Goal: Task Accomplishment & Management: Manage account settings

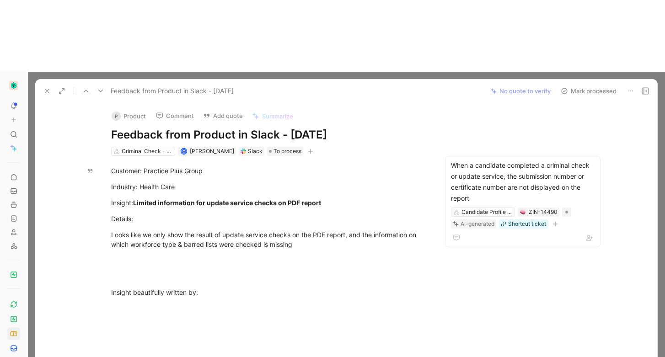
click at [46, 87] on icon at bounding box center [46, 90] width 7 height 7
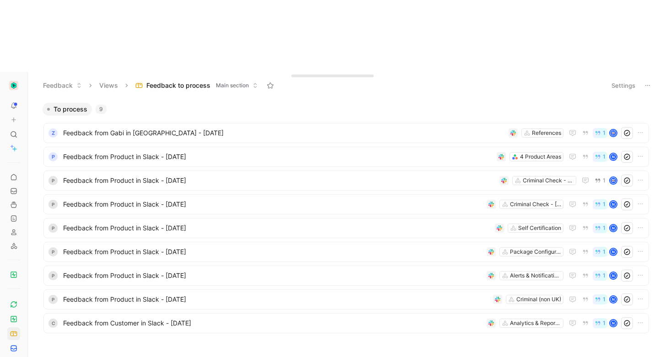
click at [232, 295] on div "To process 9 Z Feedback from Gabi in [GEOGRAPHIC_DATA] - [DATE] References 1 P …" at bounding box center [345, 242] width 624 height 280
click at [7, 185] on link at bounding box center [13, 191] width 13 height 13
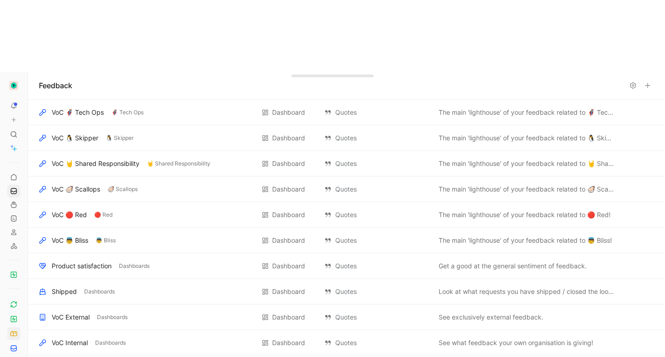
click at [11, 330] on icon at bounding box center [13, 333] width 7 height 7
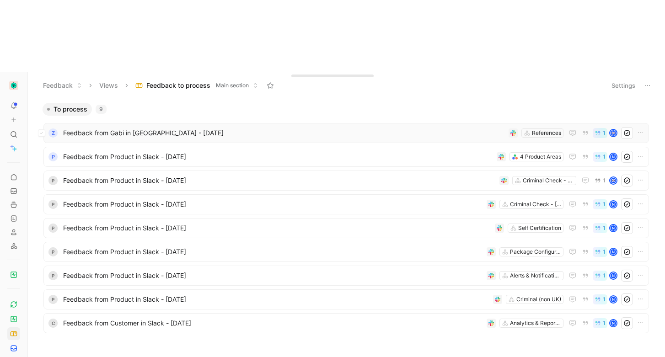
click at [80, 128] on span "Feedback from Gabi in Slack - 8/8/2025" at bounding box center [284, 133] width 442 height 11
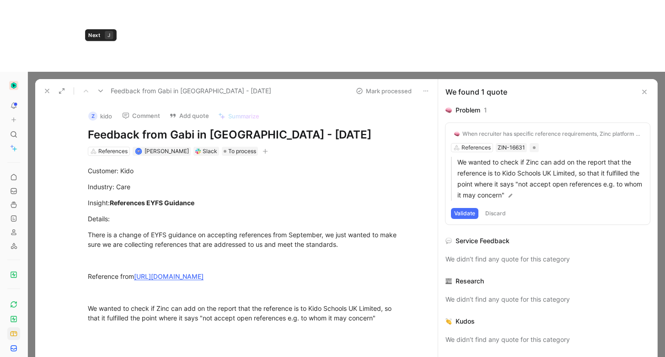
click at [98, 87] on icon at bounding box center [100, 90] width 7 height 7
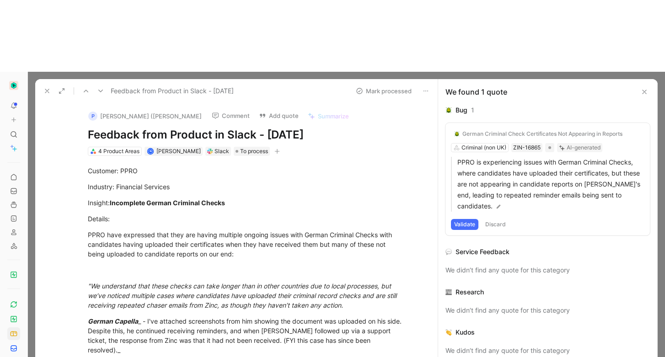
click at [84, 87] on icon at bounding box center [85, 90] width 7 height 7
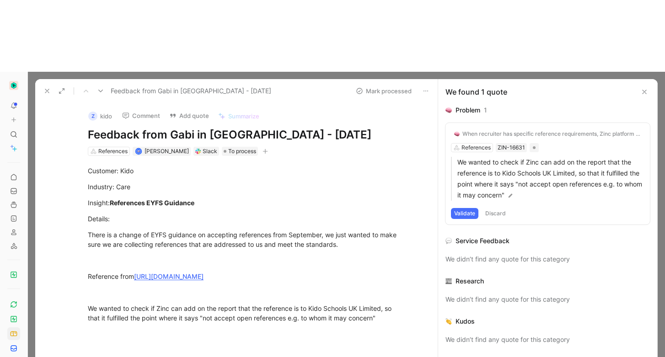
click at [488, 130] on div "When recruiter has specific reference requirements, Zinc platform doesn't handl…" at bounding box center [551, 133] width 179 height 7
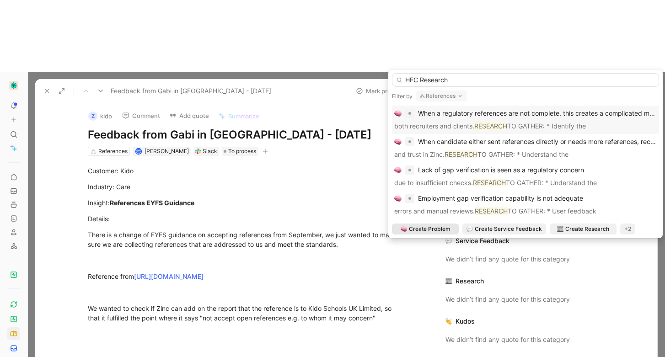
type input "HEC Research"
click at [429, 229] on span "Create Problem" at bounding box center [430, 228] width 42 height 9
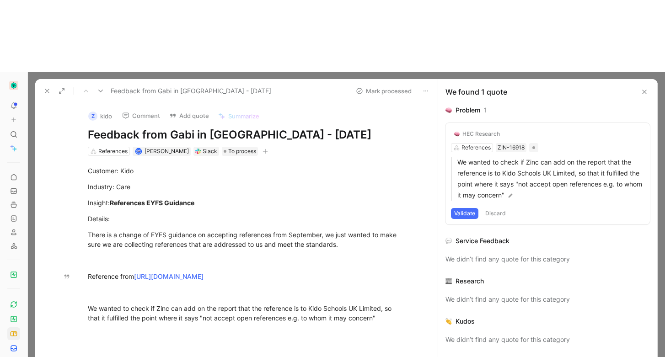
click at [473, 208] on button "Validate" at bounding box center [464, 213] width 27 height 11
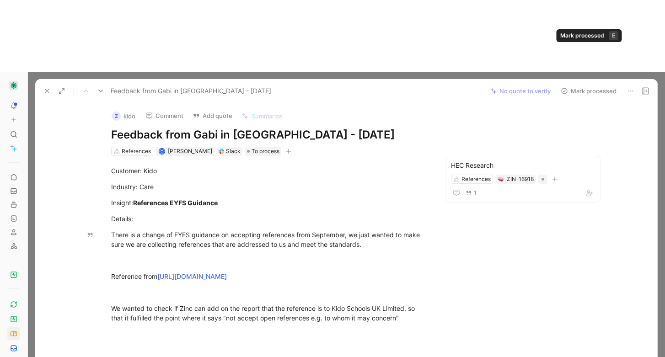
click at [600, 85] on button "Mark processed" at bounding box center [588, 91] width 64 height 13
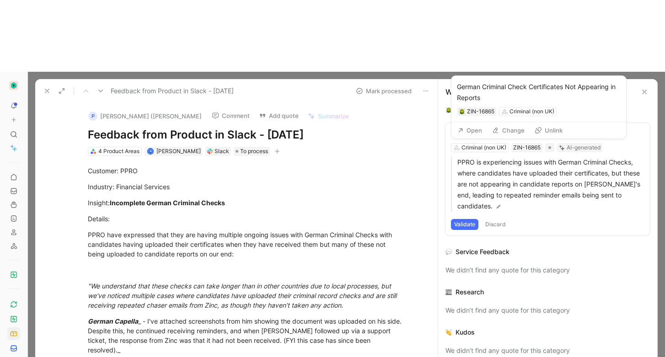
click at [557, 130] on div "German Criminal Check Certificates Not Appearing in Reports" at bounding box center [542, 133] width 160 height 7
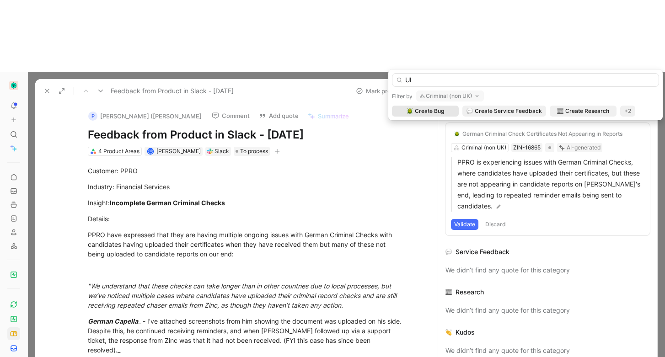
type input "U"
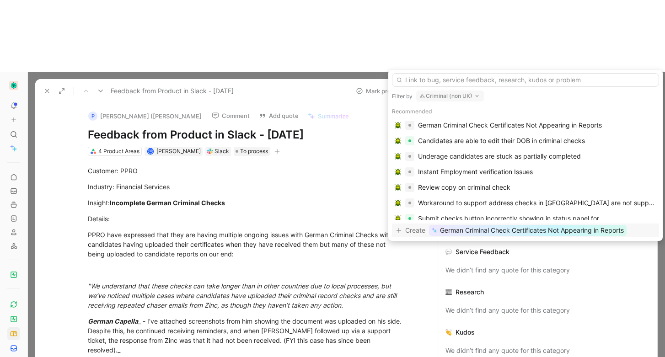
type input "C"
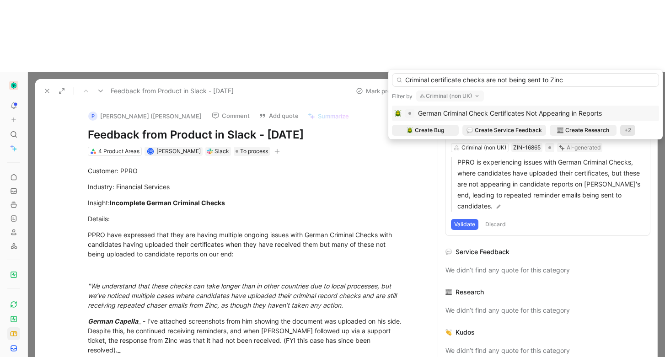
click at [626, 126] on div "+2" at bounding box center [627, 130] width 15 height 11
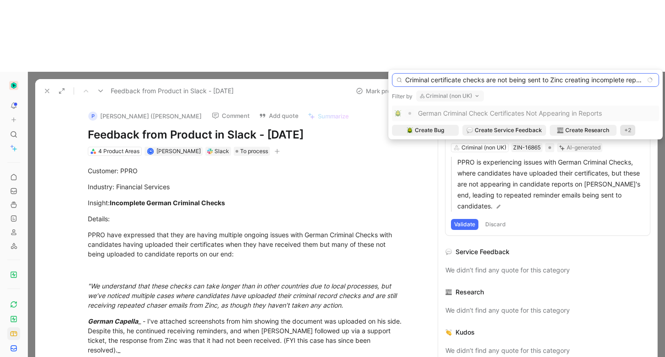
type input "Criminal certificate checks are not being sent to Zinc creating incomplete repo…"
click at [624, 133] on div "+2" at bounding box center [627, 130] width 15 height 11
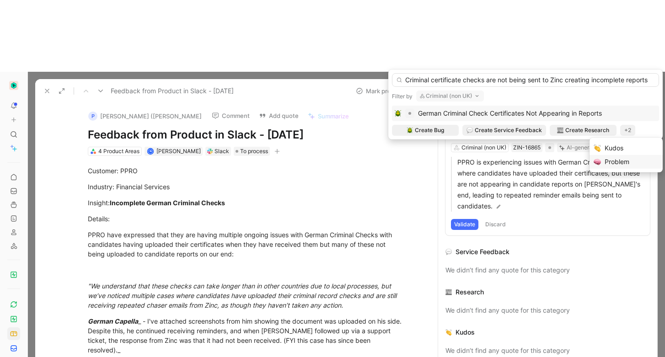
click at [612, 165] on div "Problem" at bounding box center [631, 161] width 54 height 11
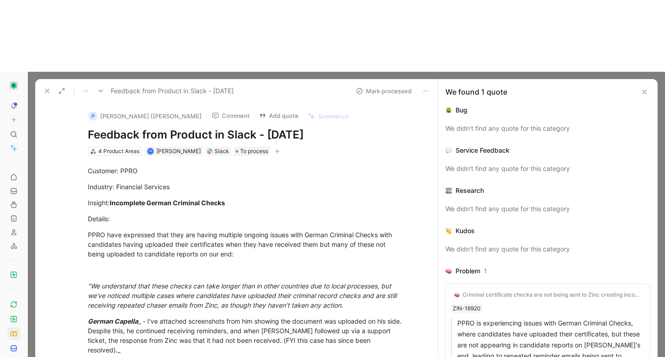
scroll to position [12, 0]
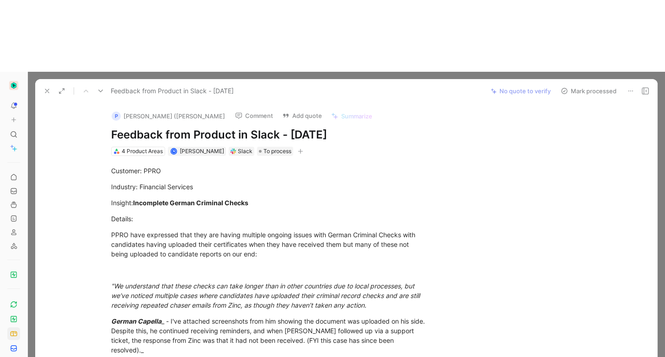
click at [580, 85] on button "Mark processed" at bounding box center [588, 91] width 64 height 13
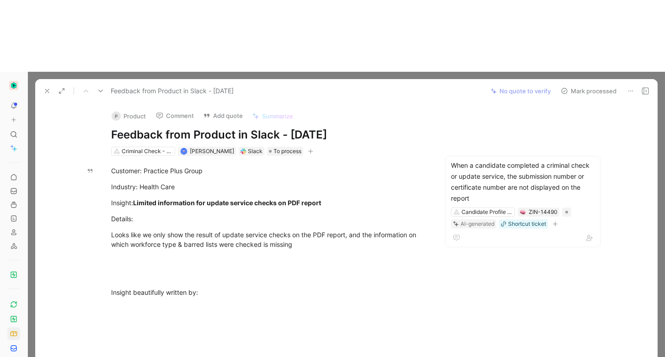
click at [121, 109] on button "P Product" at bounding box center [128, 116] width 43 height 14
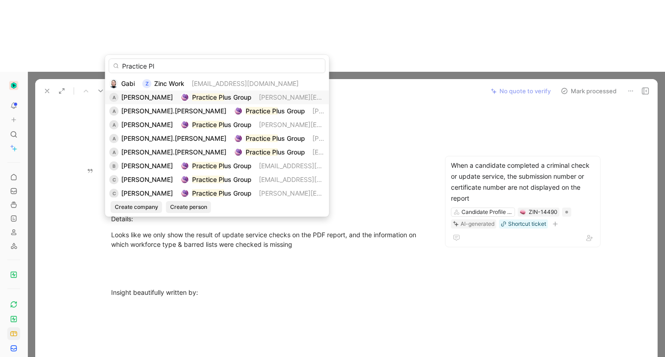
type input "Practice Pl"
click at [234, 94] on span "us Group" at bounding box center [237, 97] width 27 height 8
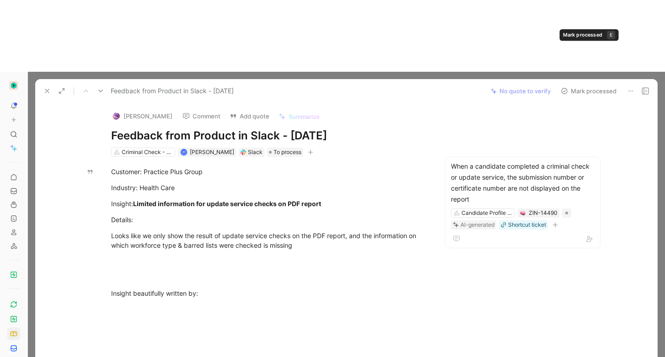
click at [575, 85] on button "Mark processed" at bounding box center [588, 91] width 64 height 13
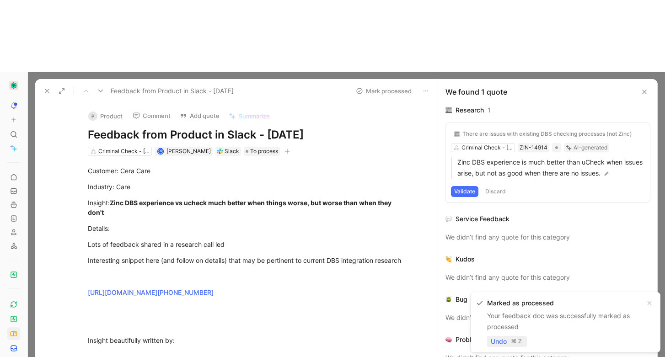
click at [493, 345] on span "Undo" at bounding box center [498, 341] width 16 height 11
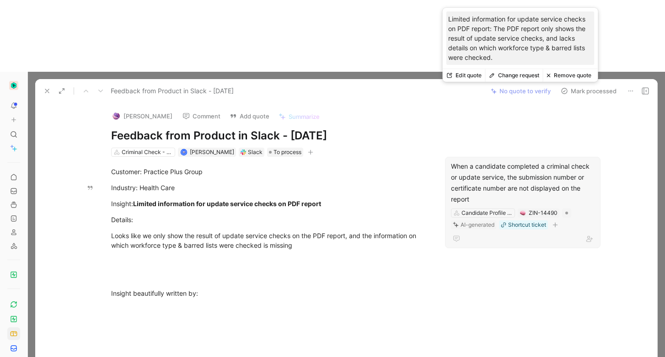
click at [497, 161] on div "When a candidate completed a criminal check or update service, the submission n…" at bounding box center [523, 183] width 144 height 44
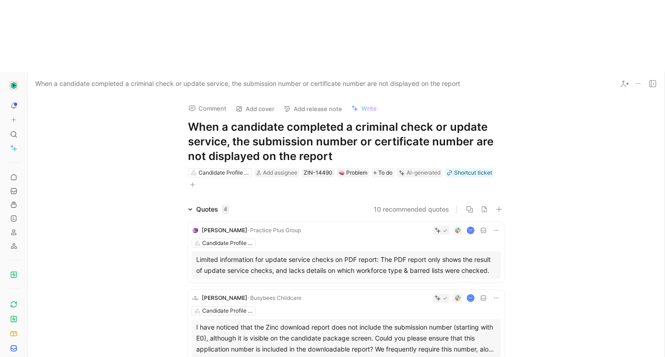
click at [335, 120] on h1 "When a candidate completed a criminal check or update service, the submission n…" at bounding box center [346, 142] width 316 height 44
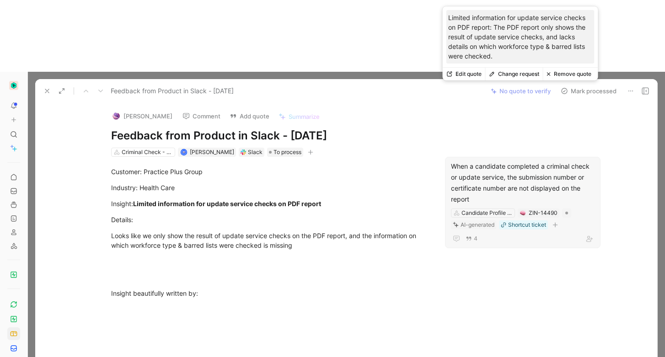
click at [493, 71] on icon at bounding box center [492, 74] width 6 height 6
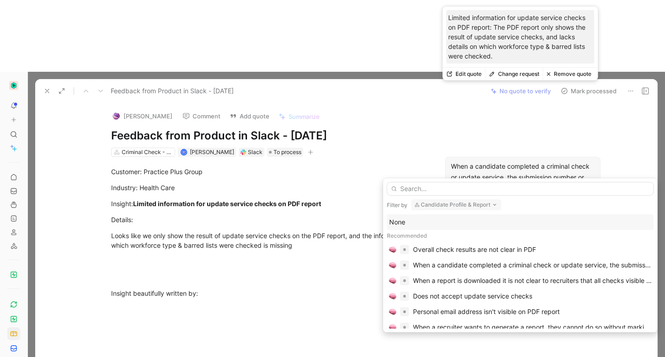
type input "n"
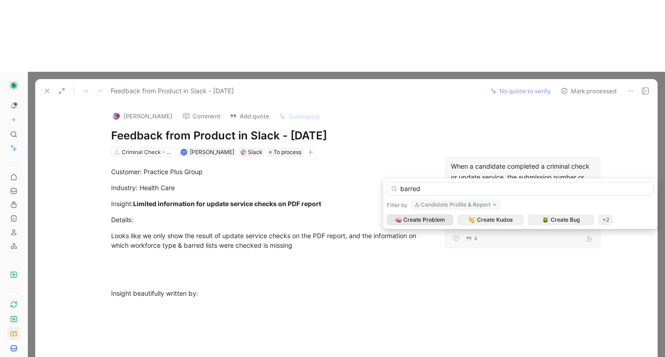
type input "barred"
click at [458, 204] on button "Candidate Profile & Report" at bounding box center [456, 204] width 91 height 11
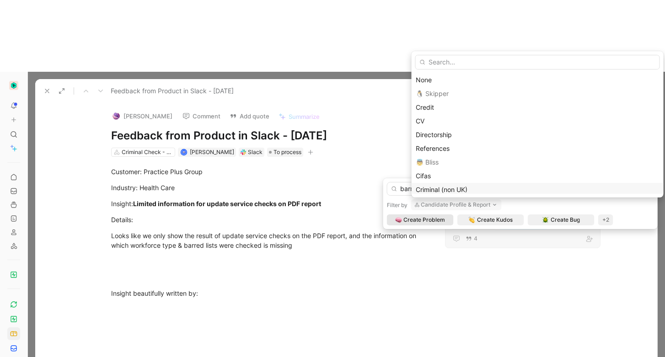
click at [463, 191] on span "Criminal (non UK)" at bounding box center [442, 190] width 52 height 8
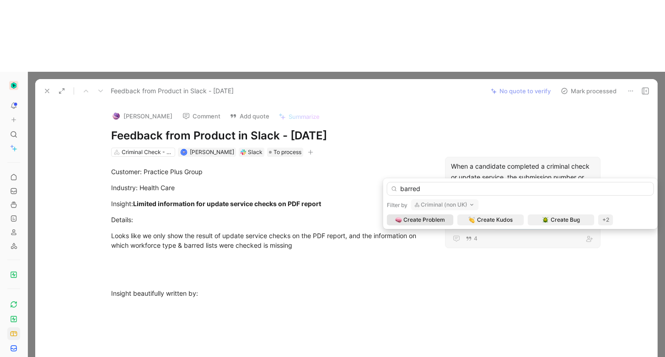
click at [449, 199] on button "Criminal (non UK)" at bounding box center [445, 204] width 68 height 11
click at [442, 202] on button "Criminal (non UK)" at bounding box center [445, 204] width 68 height 11
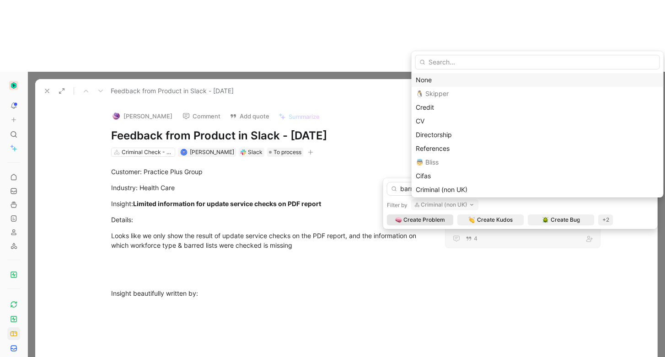
click at [458, 73] on div "None" at bounding box center [537, 80] width 252 height 14
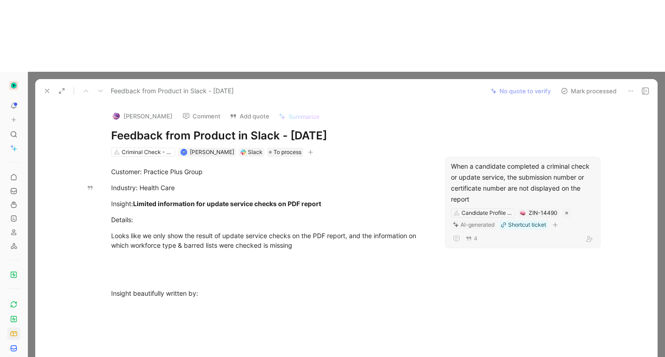
click at [476, 161] on div "When a candidate completed a criminal check or update service, the submission n…" at bounding box center [523, 183] width 144 height 44
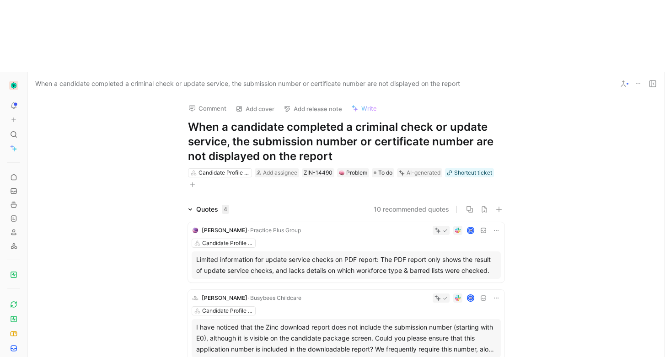
click at [326, 120] on h1 "When a candidate completed a criminal check or update service, the submission n…" at bounding box center [346, 142] width 316 height 44
click at [354, 120] on h1 "When a candidate completed a criminal check or update service, the submission n…" at bounding box center [346, 142] width 316 height 44
click at [343, 120] on h1 "When a candidate completed a criminal check or update service, the submission n…" at bounding box center [346, 142] width 316 height 44
click at [429, 120] on h1 "When a candidate completed a criminal check or update service, the submission n…" at bounding box center [346, 142] width 316 height 44
drag, startPoint x: 369, startPoint y: 67, endPoint x: 360, endPoint y: 66, distance: 9.6
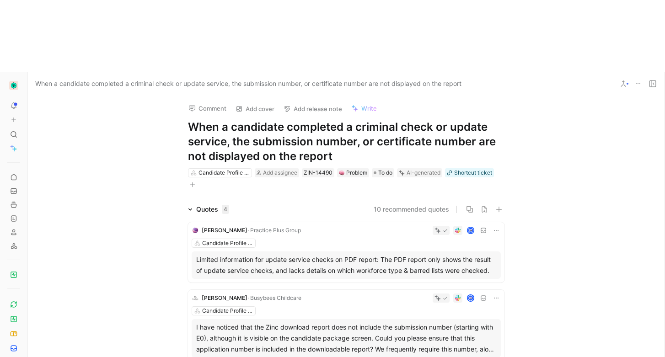
click at [360, 120] on h1 "When a candidate completed a criminal check or update service, the submission n…" at bounding box center [346, 142] width 316 height 44
click at [470, 120] on h1 "When a candidate completed a criminal check or update service, the submission n…" at bounding box center [346, 142] width 316 height 44
click at [356, 120] on h1 "When a candidate completed a criminal check or update service, the submission n…" at bounding box center [346, 142] width 316 height 44
click at [480, 120] on h1 "When a candidate completed a criminal check or update service, the submission n…" at bounding box center [346, 142] width 316 height 44
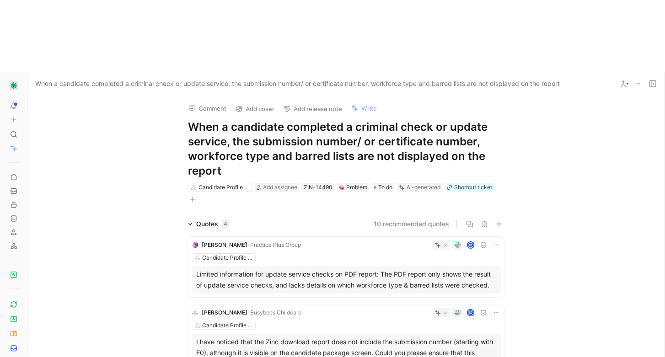
drag, startPoint x: 308, startPoint y: 81, endPoint x: 184, endPoint y: 81, distance: 123.9
click at [184, 96] on div "Comment Add cover Add release note Write When a candidate completed a criminal …" at bounding box center [346, 150] width 351 height 109
copy h1 "workforce type and barred lists"
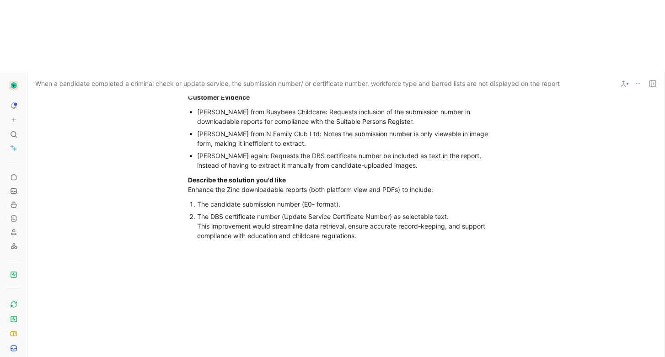
click at [307, 249] on div at bounding box center [346, 302] width 636 height 107
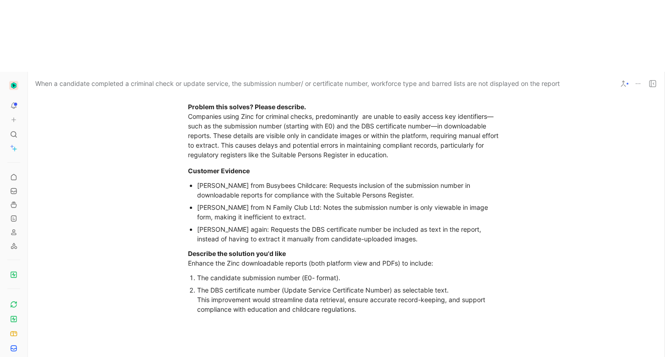
scroll to position [451, 0]
click at [276, 102] on div "Problem this solves? Please describe. Companies using Zinc for criminal checks,…" at bounding box center [346, 131] width 316 height 58
click at [210, 102] on div "Problem this solves? Please describe. Companies using Zinc for criminal checks,…" at bounding box center [346, 131] width 316 height 58
click at [208, 102] on div "Problem this solves? Please describe. Companies using Zinc for criminal checks,…" at bounding box center [346, 131] width 316 height 58
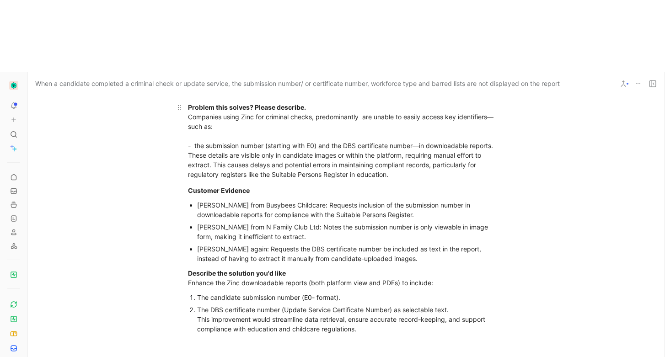
click at [421, 102] on div "Problem this solves? Please describe. Companies using Zinc for criminal checks,…" at bounding box center [346, 140] width 316 height 77
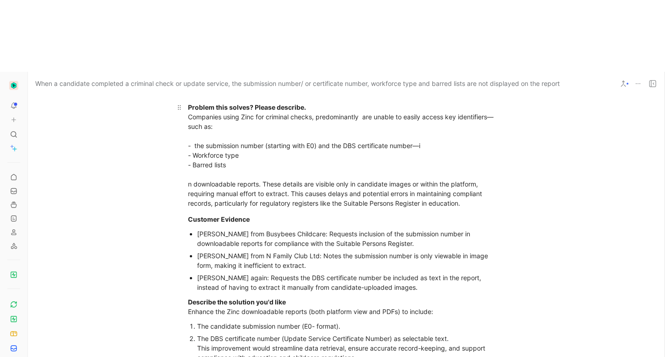
click at [182, 112] on p "Problem this solves? Please describe. Companies using Zinc for criminal checks,…" at bounding box center [346, 155] width 351 height 111
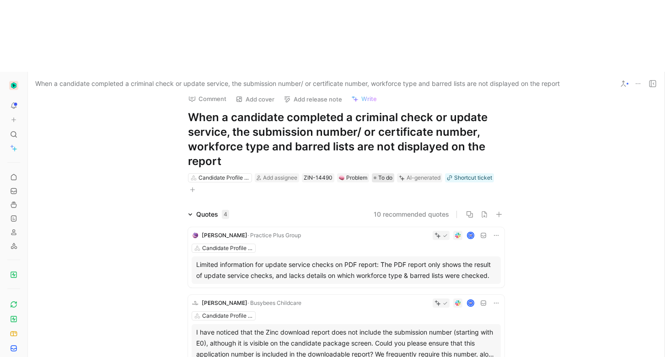
scroll to position [0, 0]
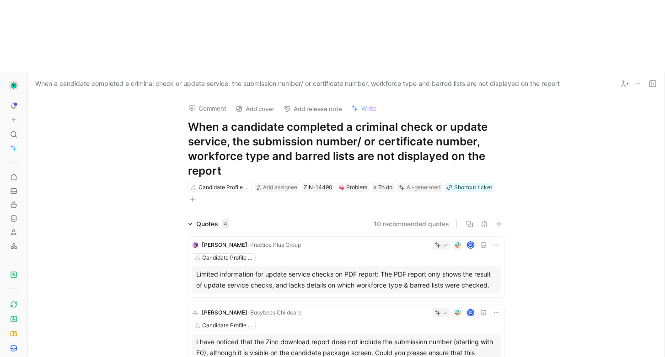
click at [360, 120] on h1 "When a candidate completed a criminal check or update service, the submission n…" at bounding box center [346, 149] width 316 height 59
drag, startPoint x: 184, startPoint y: 85, endPoint x: 353, endPoint y: 88, distance: 169.2
click at [336, 96] on div "Comment Add cover Add release note Write When a candidate completed a criminal …" at bounding box center [346, 150] width 351 height 109
drag, startPoint x: 324, startPoint y: 87, endPoint x: 183, endPoint y: 85, distance: 141.3
click at [183, 96] on div "Comment Add cover Add release note Write When a candidate completed a criminal …" at bounding box center [346, 150] width 351 height 109
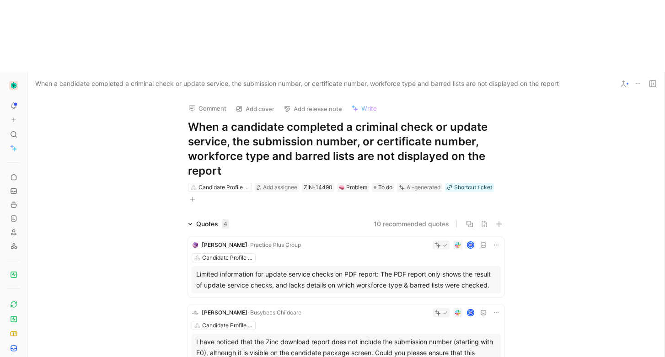
copy h1 "workforce type and barred lists"
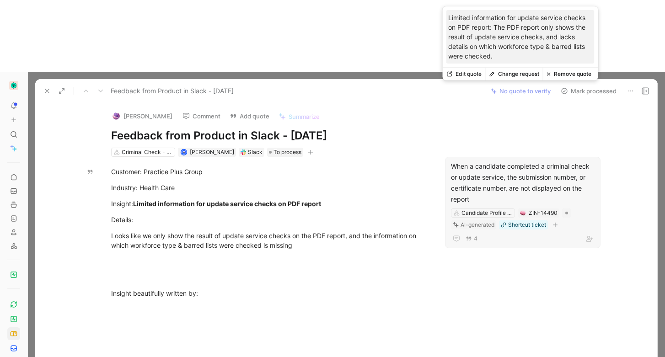
click at [509, 75] on button "Change request" at bounding box center [514, 74] width 58 height 13
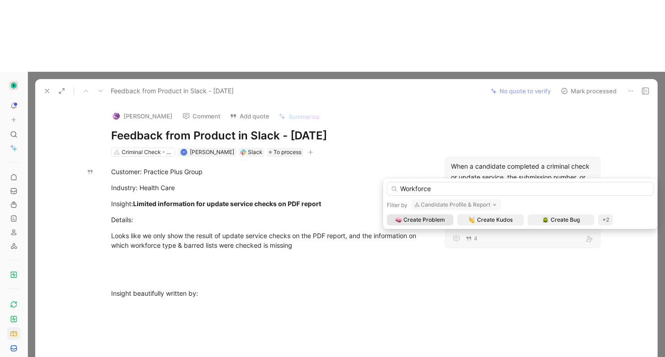
click at [464, 204] on button "Candidate Profile & Report" at bounding box center [456, 204] width 91 height 11
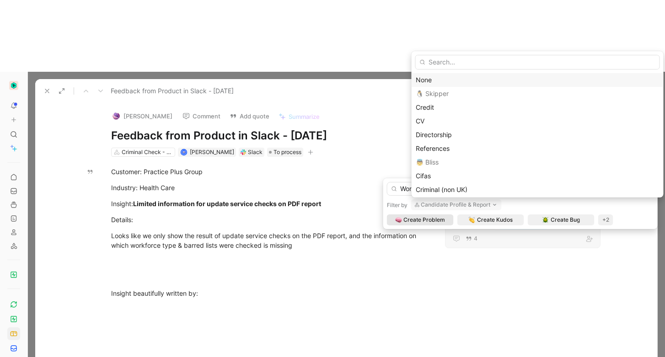
click at [450, 78] on div "None" at bounding box center [538, 80] width 244 height 11
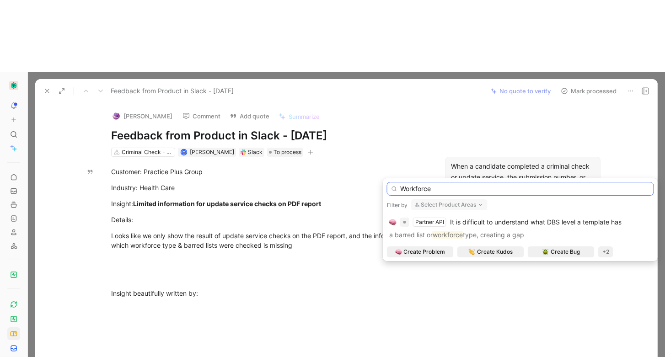
drag, startPoint x: 442, startPoint y: 188, endPoint x: 395, endPoint y: 187, distance: 46.6
click at [395, 187] on div "Workforce" at bounding box center [520, 189] width 267 height 14
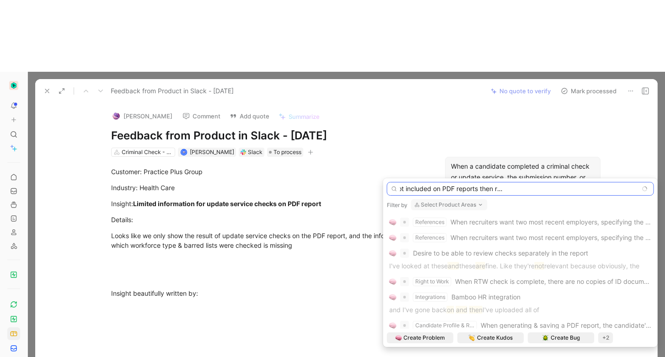
scroll to position [0, 136]
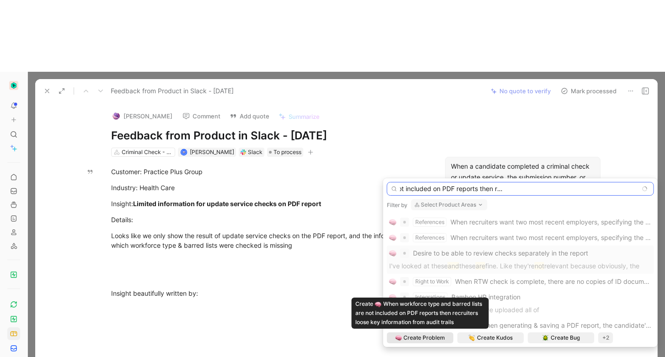
type input "When workforce type and barred lists are not included on PDF reports then recru…"
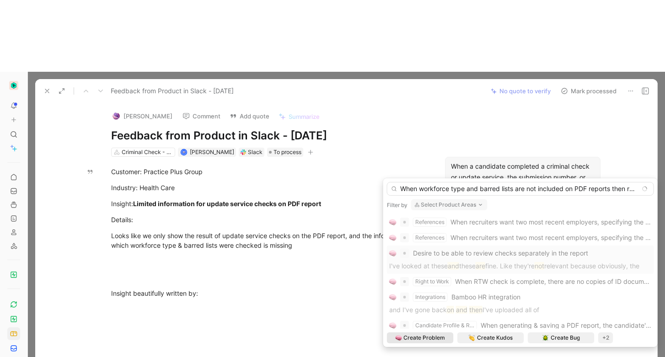
click at [429, 340] on span "Create Problem" at bounding box center [424, 337] width 42 height 9
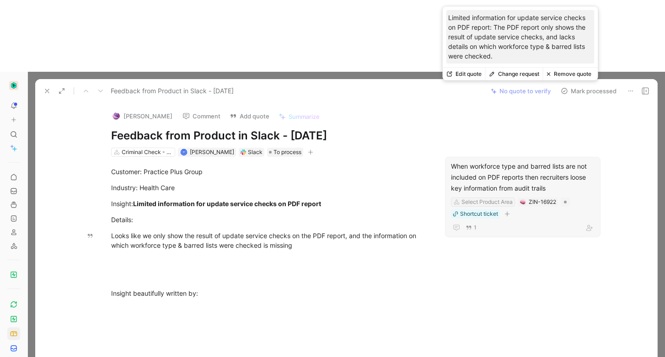
click at [471, 197] on div "Select Product Area" at bounding box center [486, 201] width 51 height 9
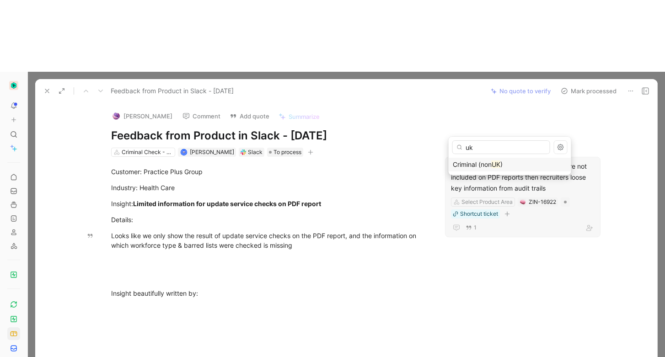
type input "uk"
click at [462, 162] on span "Criminal (non" at bounding box center [472, 164] width 39 height 8
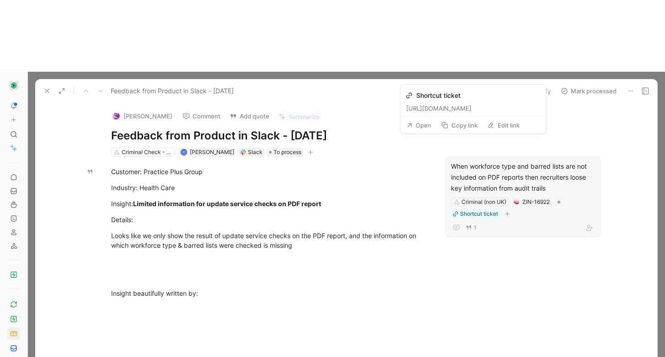
click at [426, 122] on button "Open" at bounding box center [418, 125] width 33 height 13
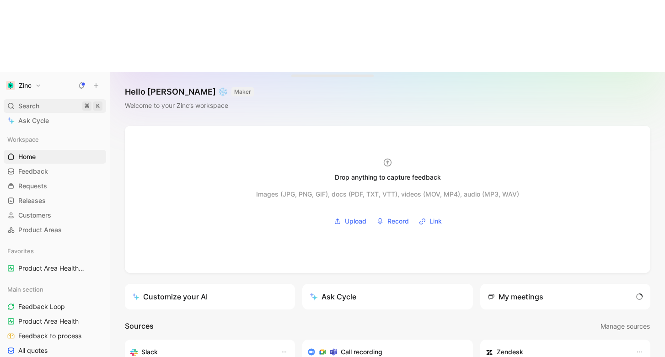
click at [38, 101] on span "Search" at bounding box center [28, 106] width 21 height 11
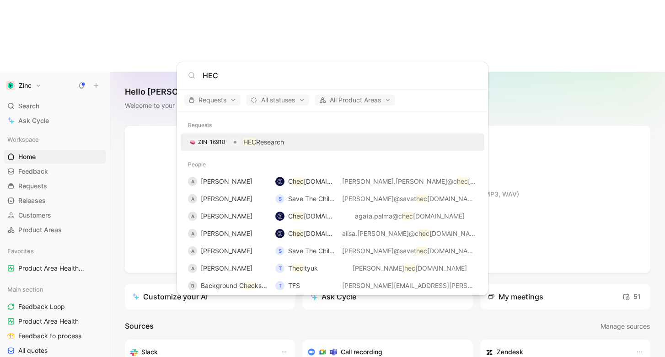
type input "HEC"
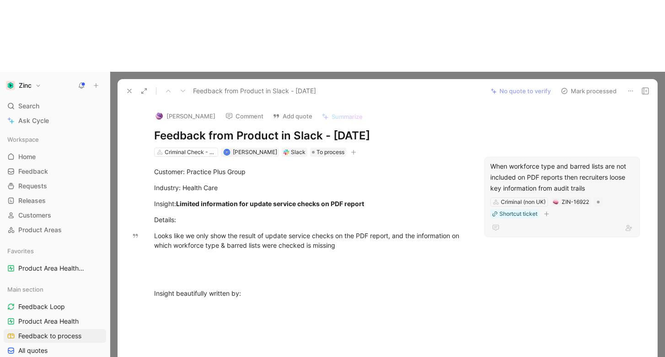
click at [515, 161] on div "When workforce type and barred lists are not included on PDF reports then recru…" at bounding box center [562, 177] width 144 height 33
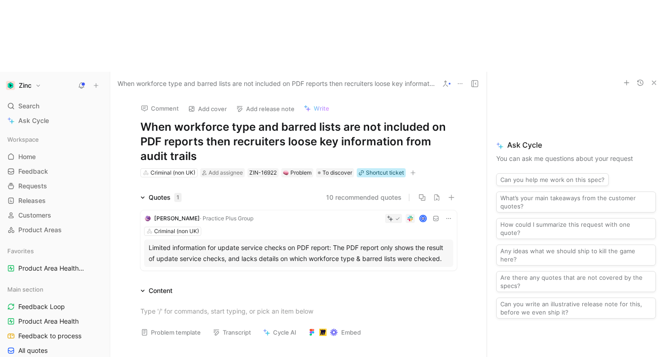
click at [360, 170] on icon at bounding box center [360, 172] width 5 height 5
drag, startPoint x: 469, startPoint y: 88, endPoint x: 486, endPoint y: 60, distance: 33.2
click at [470, 96] on div "Comment Add cover Add release note Write When workforce type and barred lists a…" at bounding box center [298, 137] width 351 height 83
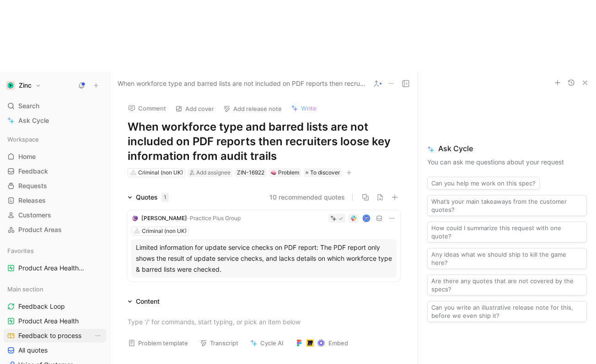
click at [53, 331] on span "Feedback to process" at bounding box center [49, 335] width 63 height 9
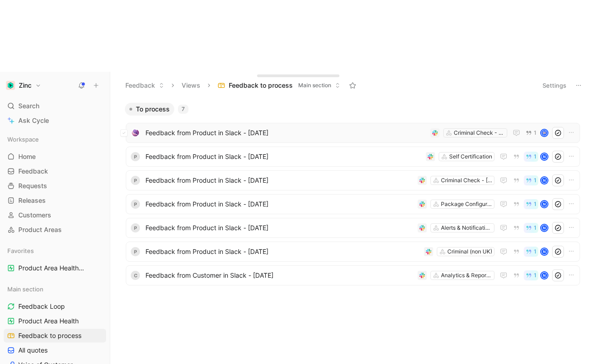
click at [154, 128] on span "Feedback from Product in Slack - [DATE]" at bounding box center [285, 133] width 281 height 11
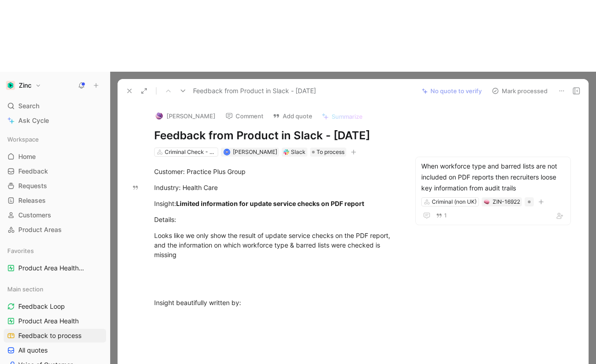
click at [526, 85] on button "Mark processed" at bounding box center [519, 91] width 64 height 13
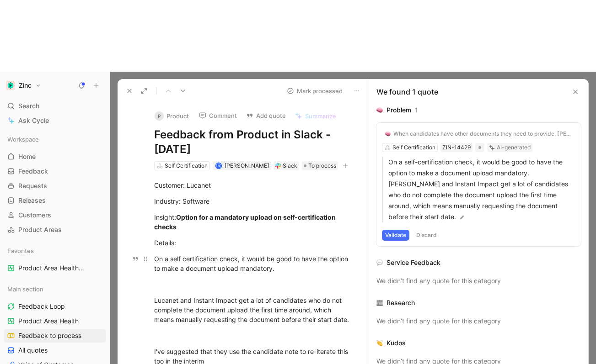
click at [286, 254] on div "On a self certification check, it would be good to have the option to make a do…" at bounding box center [252, 263] width 197 height 19
click at [309, 217] on div "Customer: Lucanet Industry: Software Insight: Option for a mandatory upload on …" at bounding box center [253, 306] width 232 height 270
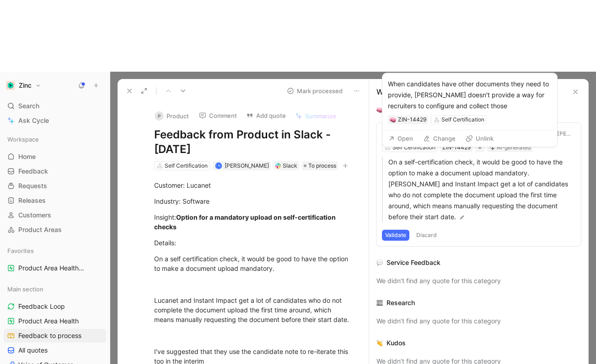
click at [447, 130] on div "When candidates have other documents they need to provide, [PERSON_NAME] doesn'…" at bounding box center [482, 133] width 179 height 7
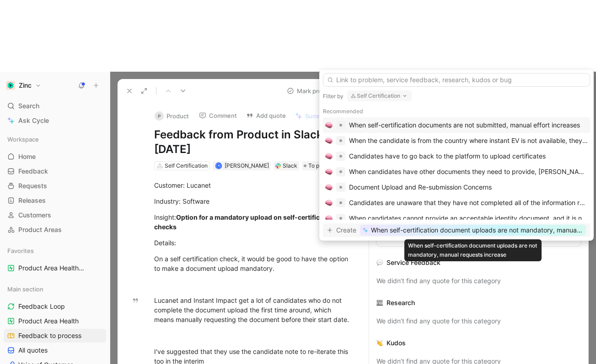
click at [449, 233] on span "When self-certification document uploads are not mandatory, manual requests inc…" at bounding box center [477, 230] width 212 height 11
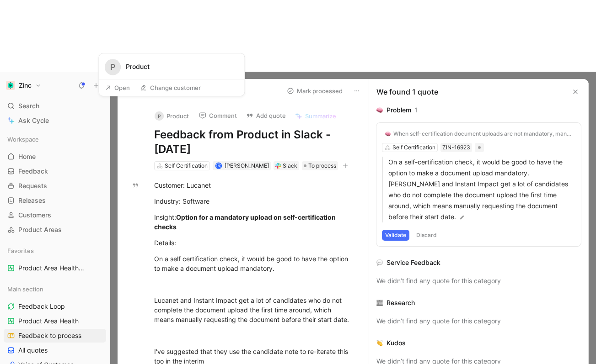
click at [176, 109] on button "P Product" at bounding box center [171, 116] width 43 height 14
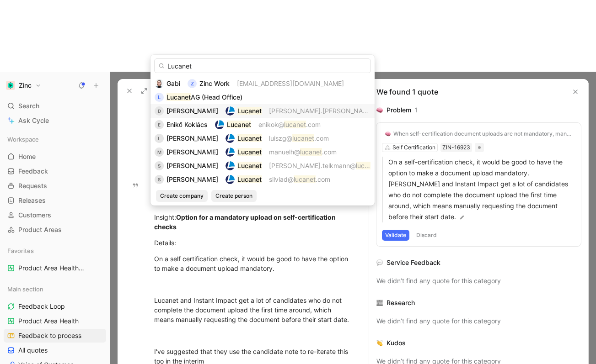
type input "Lucanet"
click at [295, 115] on span "[PERSON_NAME].[PERSON_NAME]@ lucanet .com" at bounding box center [319, 111] width 101 height 11
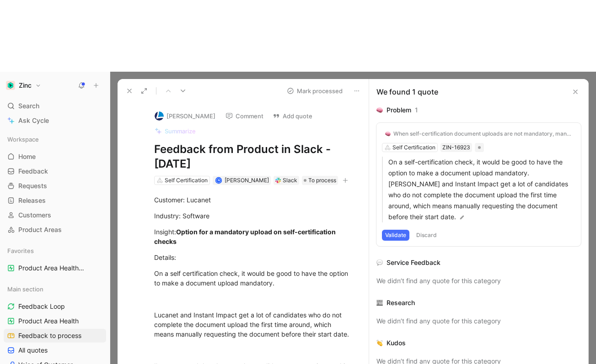
click at [391, 230] on button "Validate" at bounding box center [395, 235] width 27 height 11
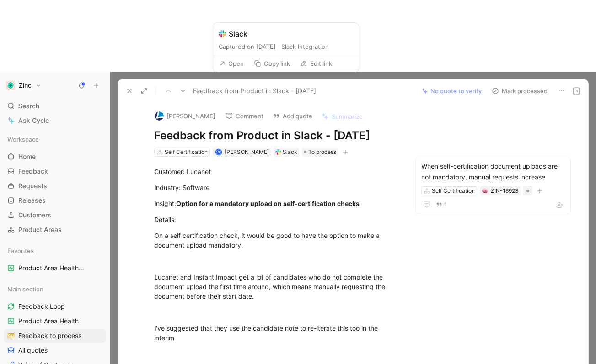
click at [232, 66] on button "Open" at bounding box center [231, 63] width 33 height 13
click at [230, 60] on button "Open" at bounding box center [231, 63] width 33 height 13
click at [520, 161] on div "When self-certification document uploads are not mandatory, manual requests inc…" at bounding box center [493, 172] width 144 height 22
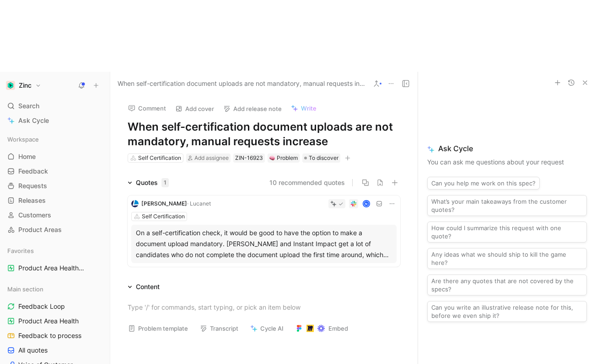
drag, startPoint x: 282, startPoint y: 67, endPoint x: 395, endPoint y: 66, distance: 112.9
click at [395, 96] on div "Comment Add cover Add release note Write When self-certification document uploa…" at bounding box center [263, 130] width 307 height 68
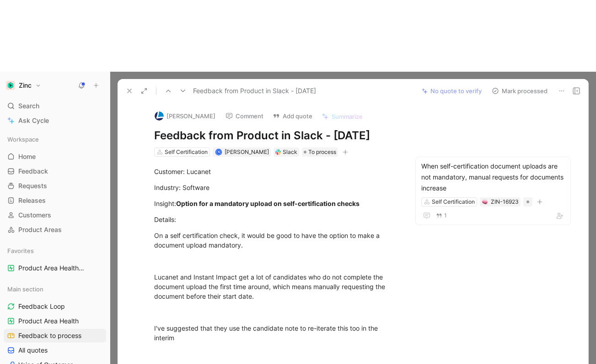
click at [511, 85] on button "Mark processed" at bounding box center [519, 91] width 64 height 13
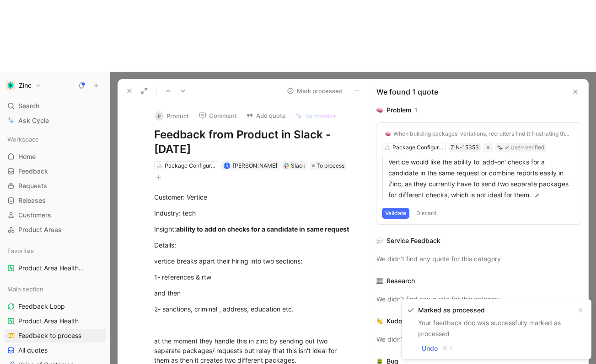
click at [177, 109] on button "P Product" at bounding box center [171, 116] width 43 height 14
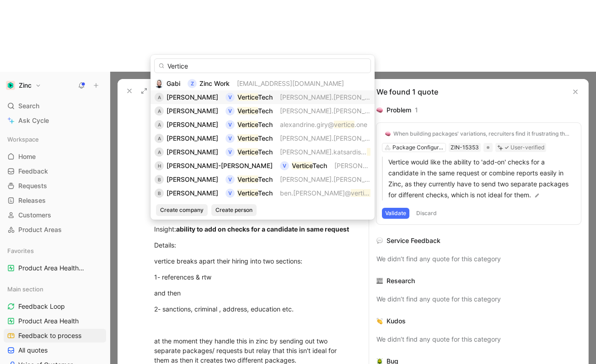
type input "Vertice"
click at [283, 96] on span "[PERSON_NAME].[PERSON_NAME]@" at bounding box center [335, 97] width 111 height 8
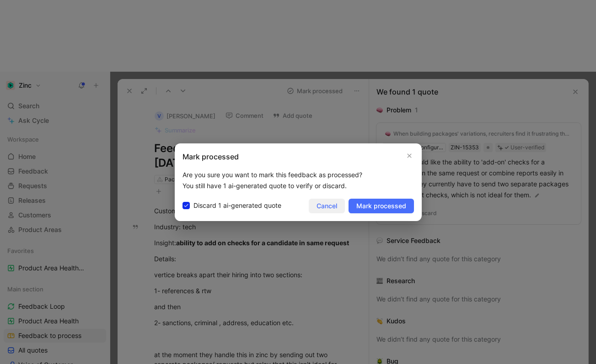
click at [315, 203] on button "Cancel" at bounding box center [327, 206] width 36 height 15
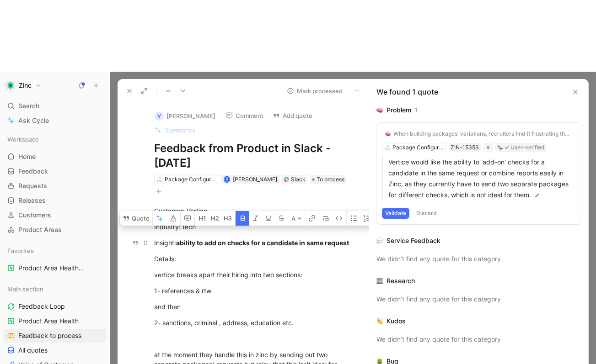
drag, startPoint x: 178, startPoint y: 171, endPoint x: 188, endPoint y: 177, distance: 12.2
click at [188, 238] on div "Insight: ability to add on checks for a candidate in same request" at bounding box center [252, 243] width 197 height 10
click at [192, 254] on div "Details:" at bounding box center [252, 259] width 197 height 10
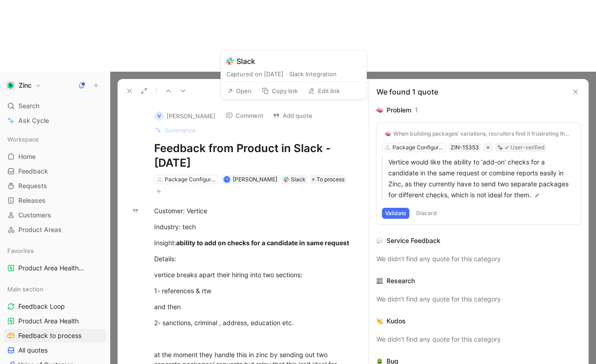
click at [241, 90] on button "Open" at bounding box center [239, 91] width 33 height 13
click at [220, 283] on p "1- references & rtw" at bounding box center [253, 290] width 232 height 15
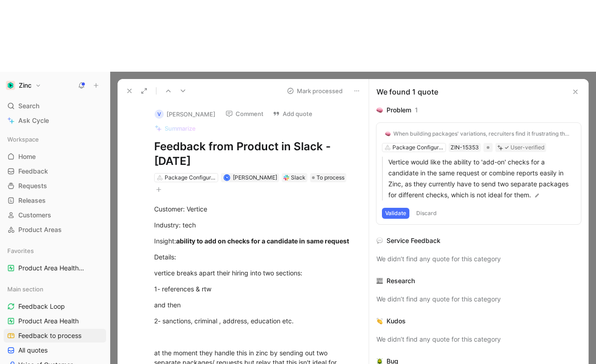
scroll to position [4, 0]
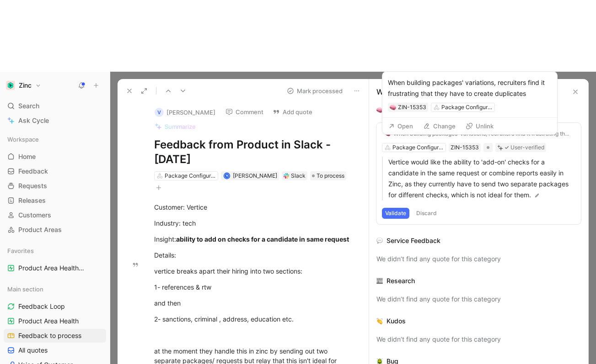
click at [493, 130] on div "When building packages' variations, recruiters find it frustrating that they ha…" at bounding box center [482, 133] width 179 height 7
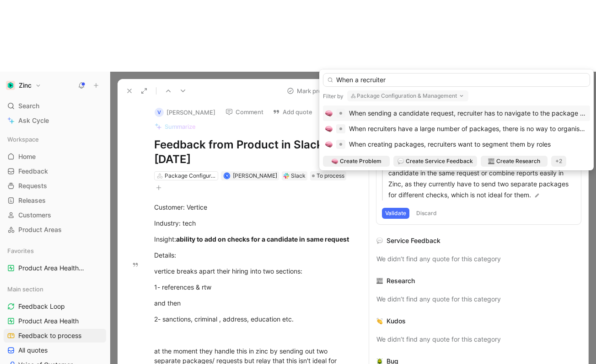
type input "When a recruiter"
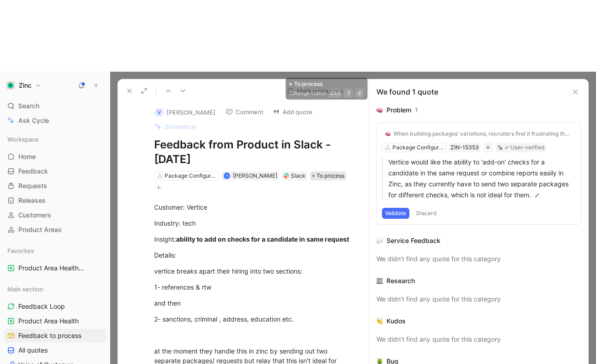
click at [320, 171] on span "To process" at bounding box center [330, 175] width 28 height 9
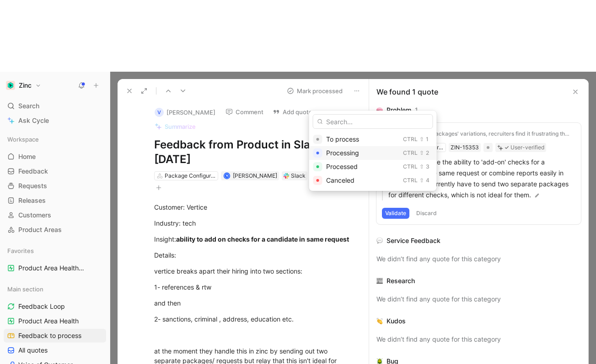
click at [419, 152] on div "⇧" at bounding box center [421, 153] width 5 height 9
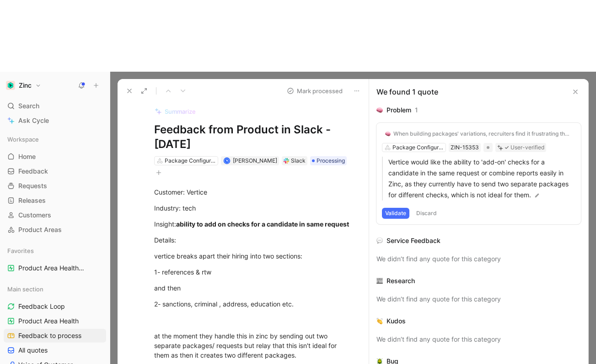
scroll to position [0, 0]
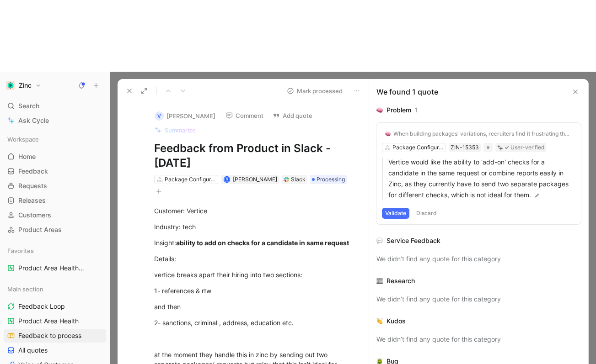
click at [227, 112] on icon at bounding box center [228, 115] width 7 height 7
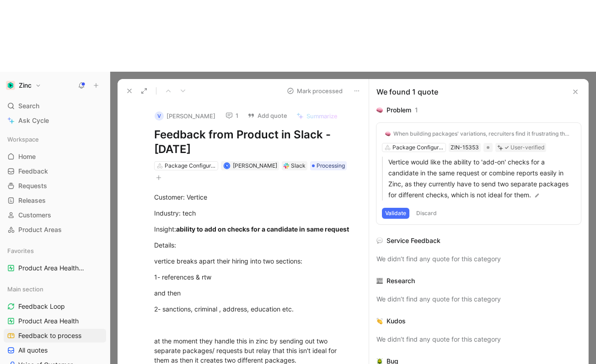
click at [125, 85] on button at bounding box center [129, 91] width 13 height 13
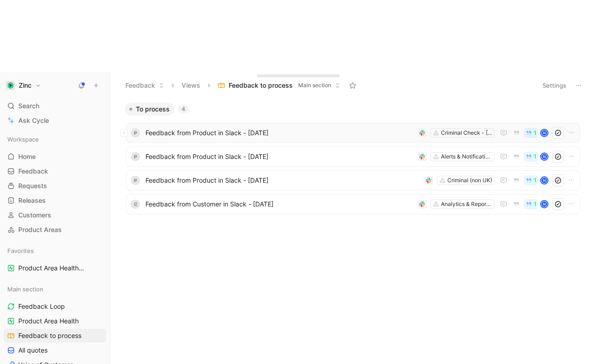
click at [190, 128] on span "Feedback from Product in Slack - [DATE]" at bounding box center [279, 133] width 268 height 11
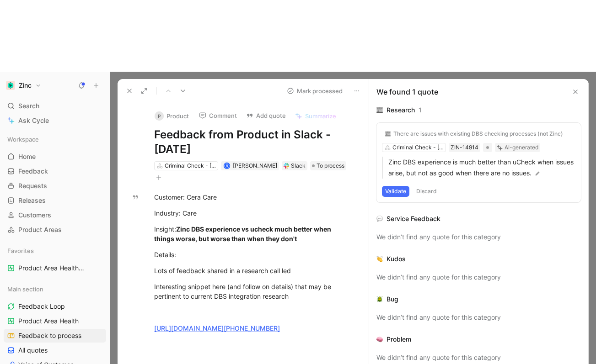
click at [179, 109] on button "P Product" at bounding box center [171, 116] width 43 height 14
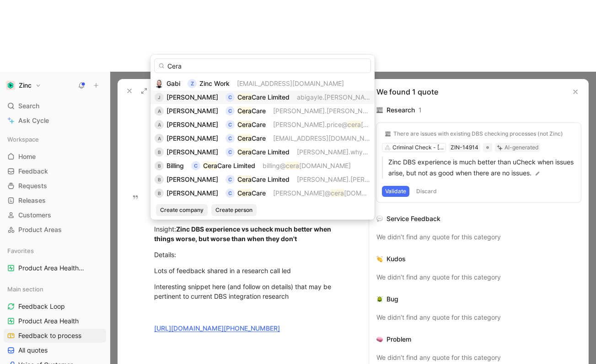
type input "Cera"
click at [263, 97] on span "Care Limited" at bounding box center [270, 97] width 38 height 8
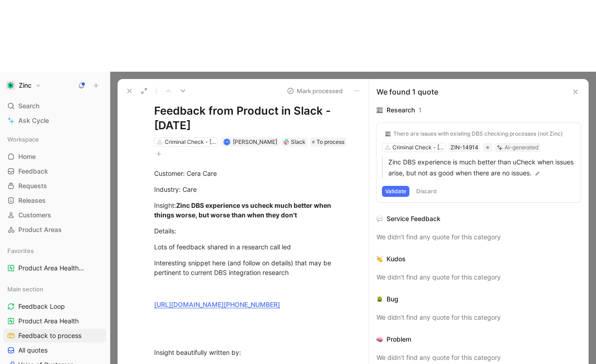
scroll to position [76, 0]
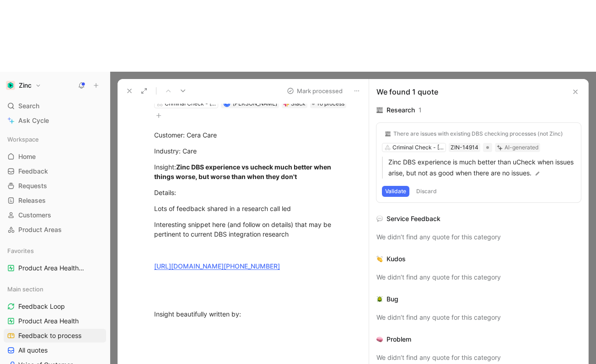
click at [274, 247] on div "Customer: Cera Care Industry: Care Insight: Zinc DBS experience vs ucheck much …" at bounding box center [253, 232] width 232 height 225
click at [195, 262] on link "[URL][DOMAIN_NAME][PHONE_NUMBER]" at bounding box center [217, 266] width 126 height 8
click at [224, 204] on div "Lots of feedback shared in a research call led" at bounding box center [252, 209] width 197 height 10
click at [250, 163] on strong "Zinc DBS experience vs ucheck much better when things worse, but worse than whe…" at bounding box center [243, 171] width 178 height 17
click at [252, 293] on div at bounding box center [252, 298] width 197 height 10
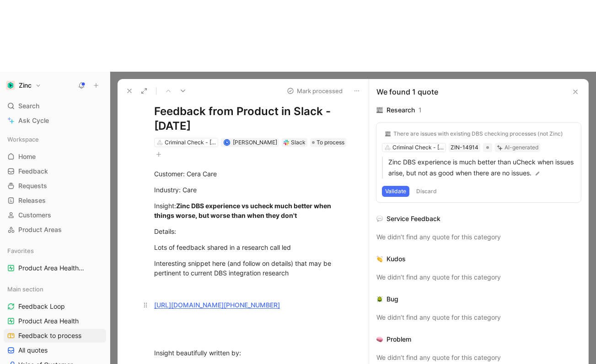
scroll to position [0, 0]
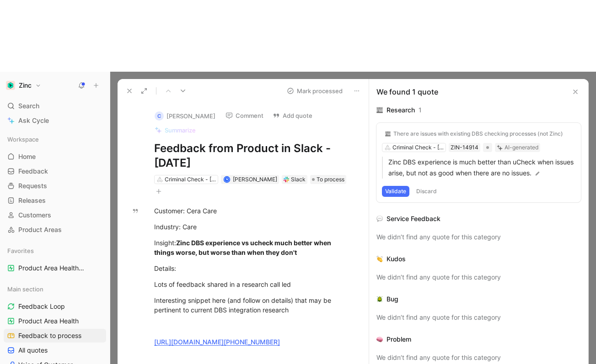
click at [436, 130] on div "There are issues with existing DBS checking processes (not Zinc)" at bounding box center [478, 133] width 170 height 7
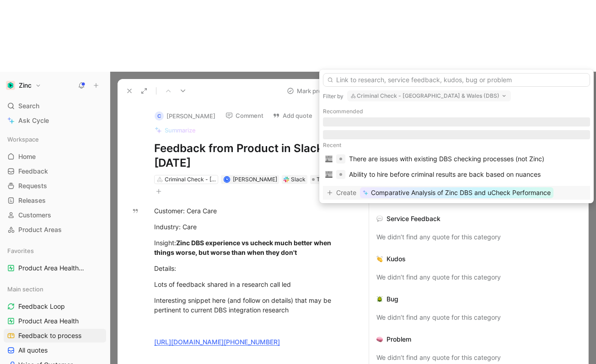
type input "Z"
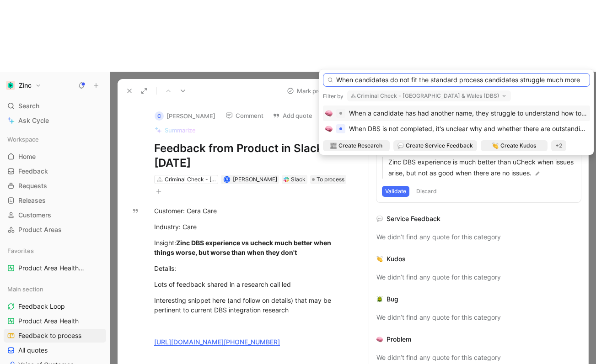
drag, startPoint x: 488, startPoint y: 80, endPoint x: 604, endPoint y: 80, distance: 116.1
click at [596, 80] on html "Zinc Search ⌘ K Ask Cycle Workspace Home G then H Feedback G then F Requests G …" at bounding box center [298, 182] width 596 height 364
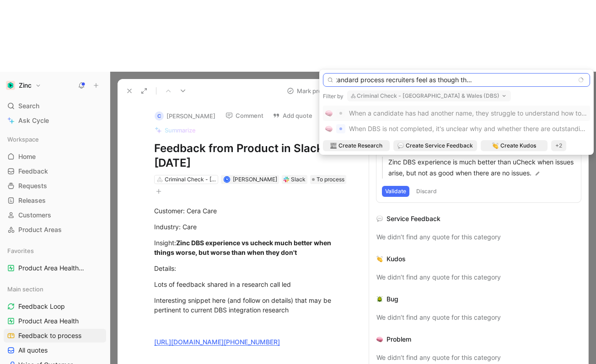
scroll to position [0, 102]
type input "When candidates do not fit the standard process recruiters feel as though they …"
click at [557, 147] on div "+2" at bounding box center [558, 145] width 15 height 11
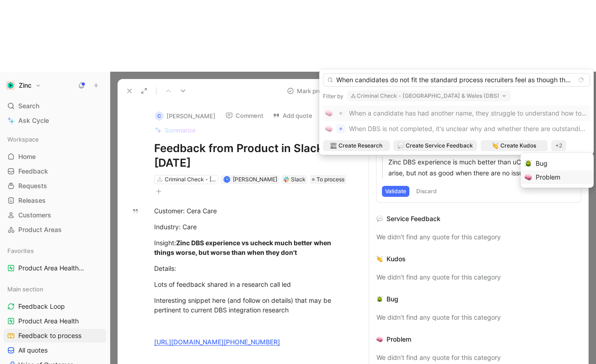
click at [544, 177] on div "Problem" at bounding box center [562, 177] width 54 height 11
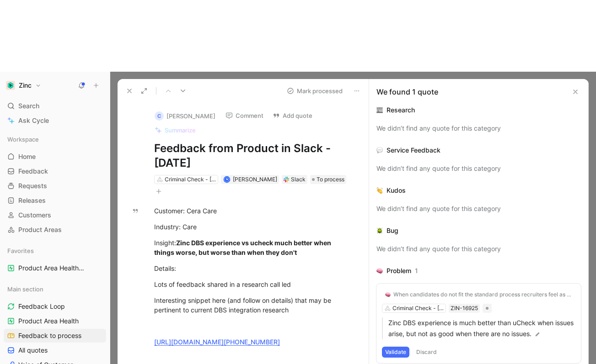
click at [406, 284] on div "When candidates do not fit the standard process recruiters feel as though they …" at bounding box center [478, 324] width 204 height 80
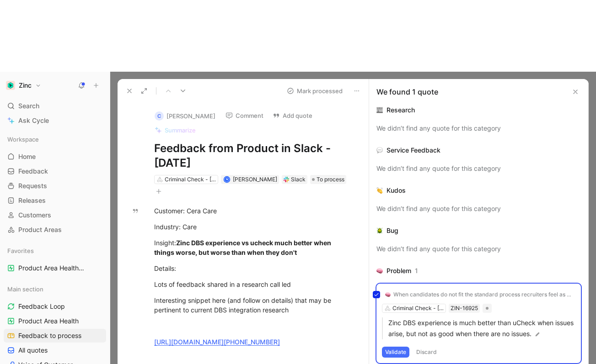
click at [403, 284] on div "When candidates do not fit the standard process recruiters feel as though they …" at bounding box center [478, 324] width 204 height 80
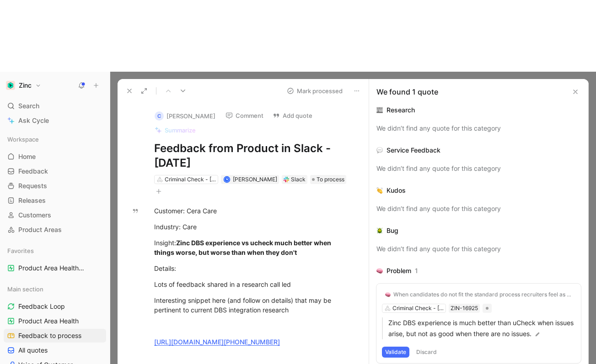
click at [531, 284] on div "When candidates do not fit the standard process recruiters feel as though they …" at bounding box center [478, 324] width 204 height 80
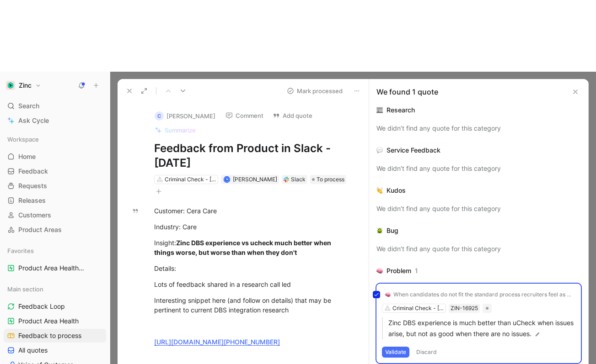
click at [536, 284] on div "When candidates do not fit the standard process recruiters feel as though they …" at bounding box center [478, 324] width 204 height 80
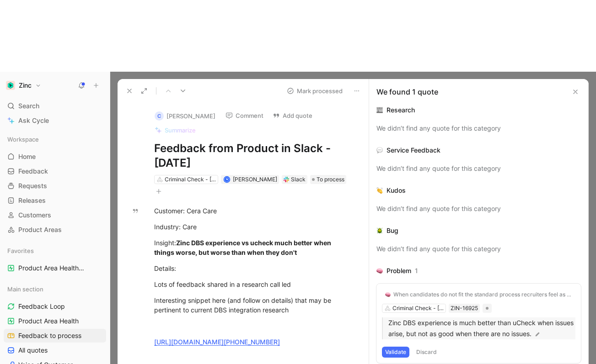
click at [540, 331] on img at bounding box center [537, 334] width 6 height 6
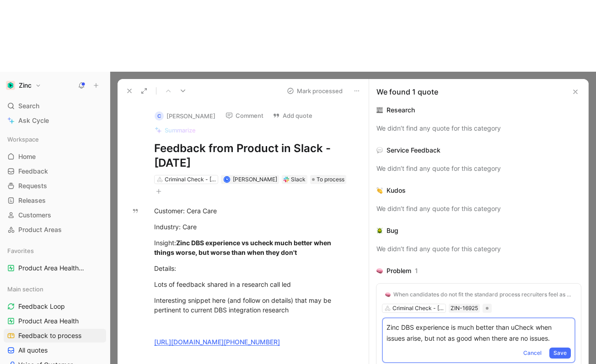
click at [558, 284] on div "When candidates do not fit the standard process recruiters feel as though they …" at bounding box center [478, 335] width 204 height 103
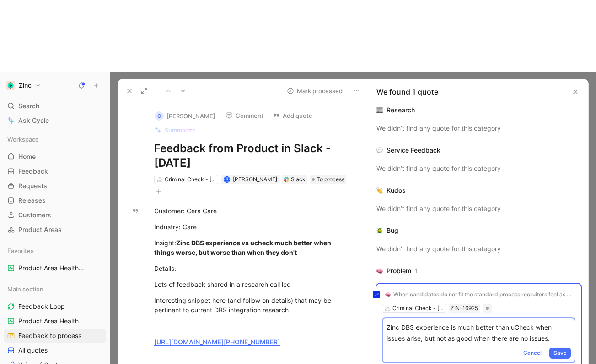
click at [450, 284] on div "When candidates do not fit the standard process recruiters feel as though they …" at bounding box center [478, 335] width 204 height 103
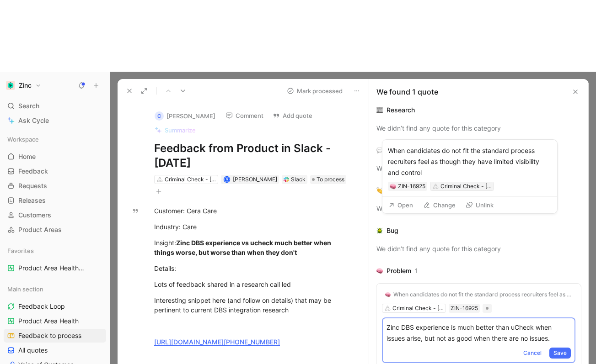
click at [443, 187] on div "Criminal Check - [GEOGRAPHIC_DATA] & Wales (DBS)" at bounding box center [465, 186] width 51 height 9
type input "plat"
click at [441, 291] on div "When candidates do not fit the standard process recruiters feel as though they …" at bounding box center [482, 294] width 179 height 7
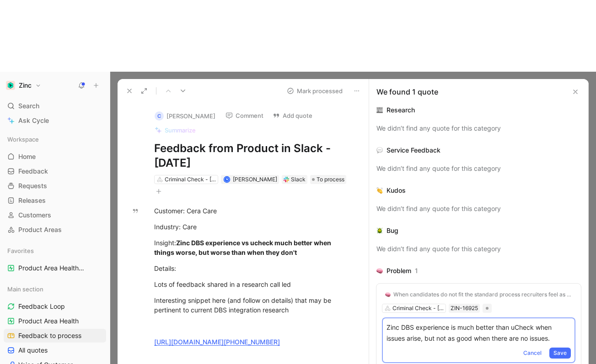
click at [435, 284] on div "When candidates do not fit the standard process recruiters feel as though they …" at bounding box center [478, 335] width 204 height 103
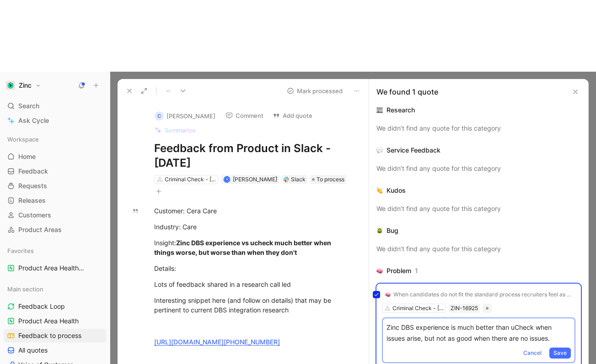
click at [497, 284] on div "When candidates do not fit the standard process recruiters feel as though they …" at bounding box center [478, 335] width 204 height 103
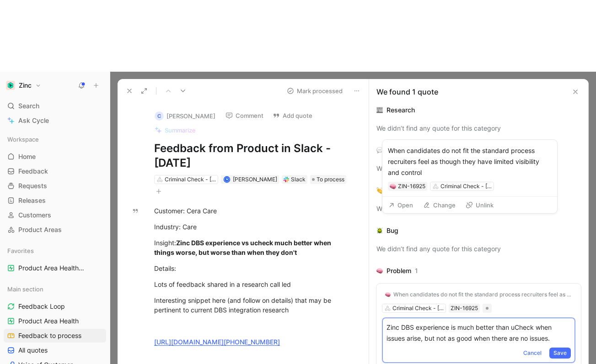
click at [439, 203] on button "Change" at bounding box center [439, 205] width 41 height 13
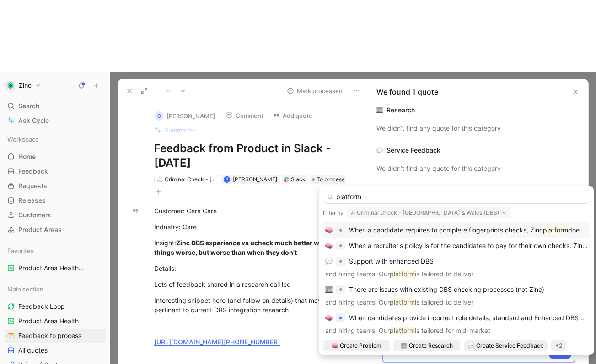
type input "platform"
click at [449, 211] on button "Criminal Check - [GEOGRAPHIC_DATA] & Wales (DBS)" at bounding box center [429, 213] width 164 height 11
type input "plat"
click at [411, 196] on div "Plat form / UX" at bounding box center [411, 195] width 119 height 11
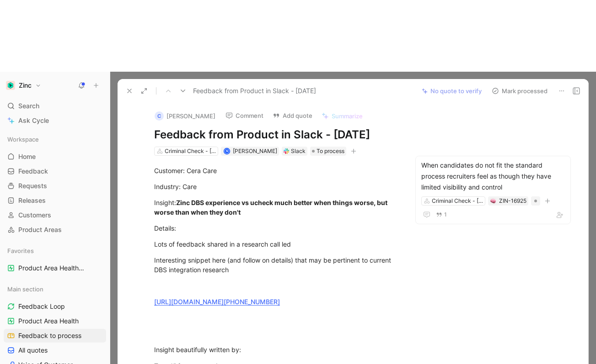
click at [523, 79] on div "Feedback from Product in Slack - [DATE] No quote to verify Mark processed" at bounding box center [352, 91] width 470 height 24
click at [230, 61] on icon at bounding box center [230, 62] width 6 height 6
click at [513, 103] on section "C [PERSON_NAME] Comment Add quote Summarize Feedback from Product in Slack - [D…" at bounding box center [352, 266] width 470 height 326
click at [513, 85] on button "Mark processed" at bounding box center [519, 91] width 64 height 13
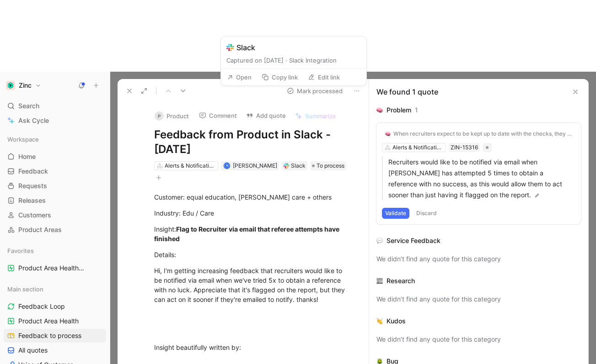
click at [250, 78] on button "Open" at bounding box center [239, 77] width 33 height 13
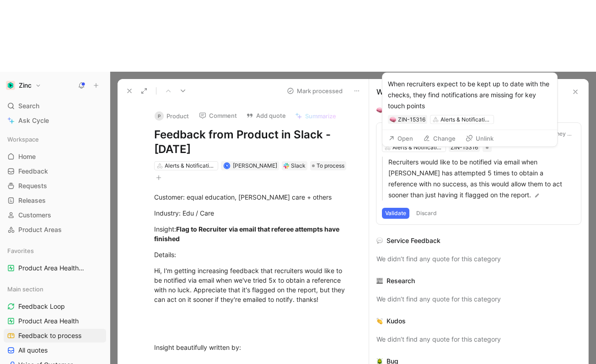
click at [472, 130] on div "When recruiters expect to be kept up to date with the checks, they find notific…" at bounding box center [482, 133] width 179 height 7
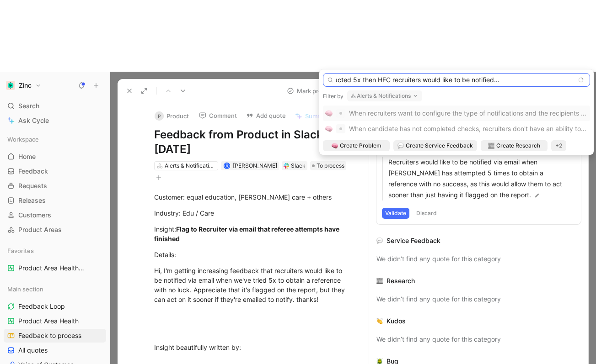
scroll to position [0, 64]
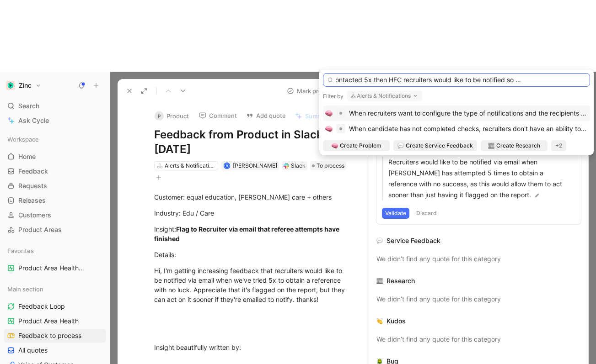
type input "When referees are contacted 5x then HEC recruiters would like to be notified so…"
click at [386, 94] on button "Alerts & Notifications" at bounding box center [384, 96] width 75 height 11
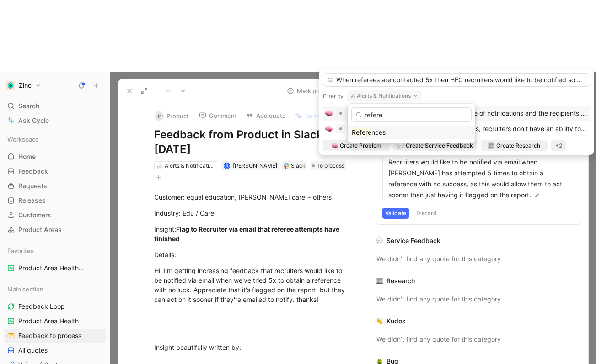
type input "refere"
click at [383, 135] on span "nces" at bounding box center [378, 132] width 14 height 8
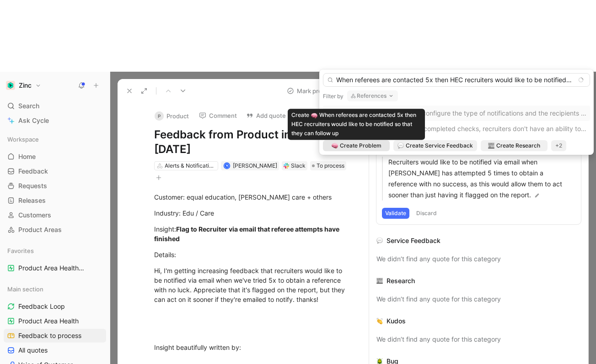
click at [367, 144] on span "Create Problem" at bounding box center [361, 145] width 42 height 9
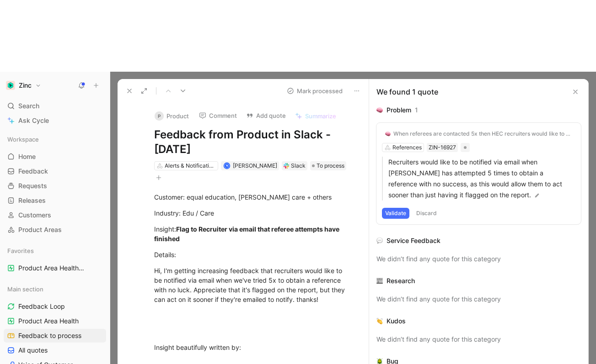
click at [177, 109] on button "P Product" at bounding box center [171, 116] width 43 height 14
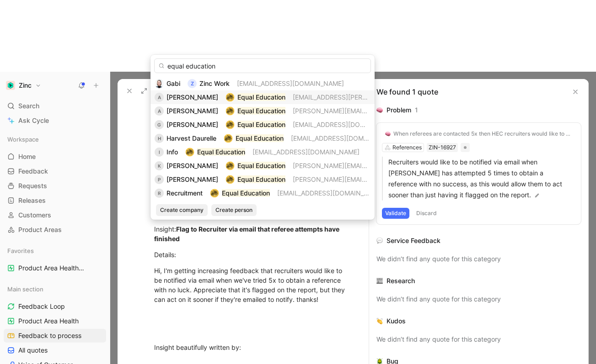
type input "equal education"
click at [311, 96] on span "[EMAIL_ADDRESS][PERSON_NAME][DOMAIN_NAME]" at bounding box center [372, 97] width 159 height 8
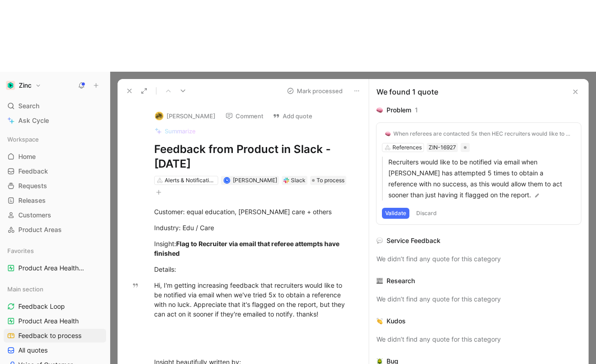
click at [387, 208] on button "Validate" at bounding box center [395, 213] width 27 height 11
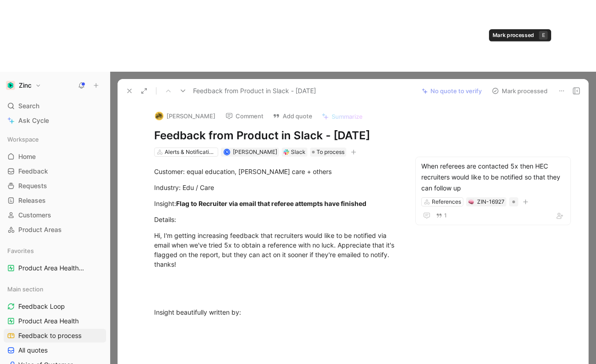
click at [511, 85] on button "Mark processed" at bounding box center [519, 91] width 64 height 13
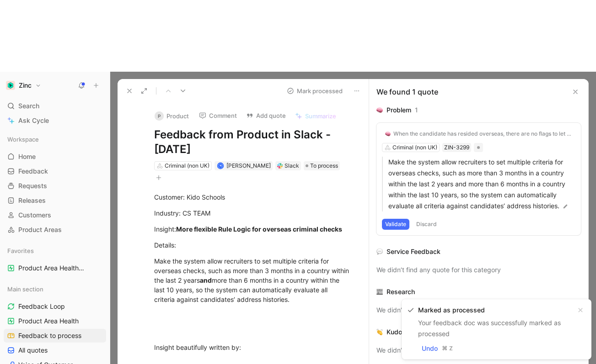
click at [125, 85] on button at bounding box center [129, 91] width 13 height 13
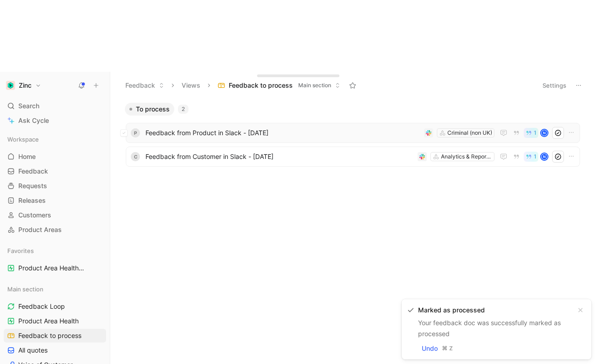
click at [248, 123] on div "P Feedback from Product in Slack - [DATE] Criminal (non UK) 1 N" at bounding box center [353, 133] width 454 height 20
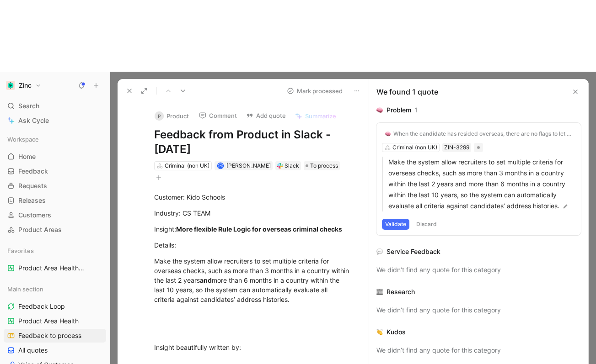
click at [129, 87] on icon at bounding box center [129, 90] width 7 height 7
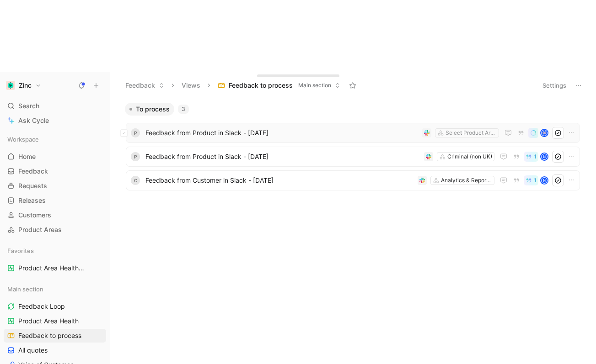
click at [200, 128] on span "Feedback from Product in Slack - [DATE]" at bounding box center [281, 133] width 273 height 11
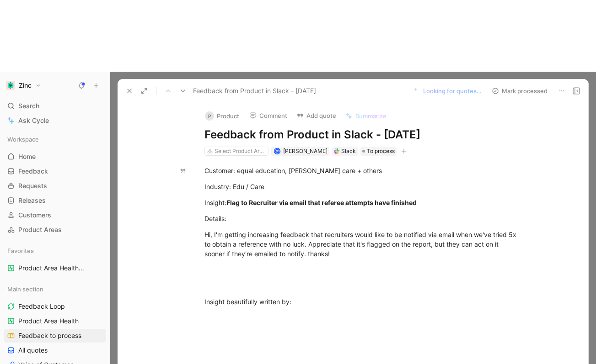
click at [225, 109] on button "P Product" at bounding box center [222, 116] width 43 height 14
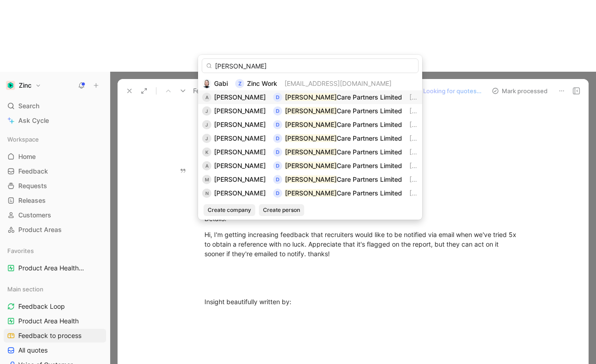
type input "[PERSON_NAME]"
click at [295, 97] on mark "[PERSON_NAME]" at bounding box center [311, 97] width 52 height 8
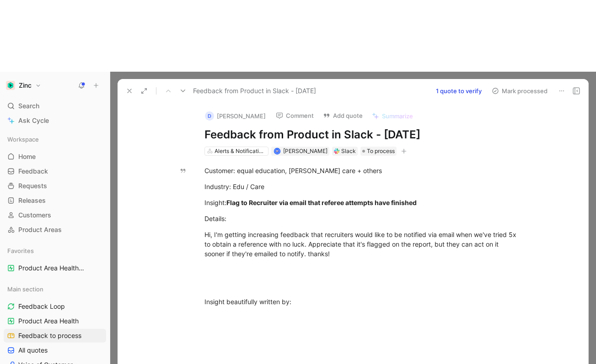
click at [468, 85] on button "1 quote to verify" at bounding box center [459, 91] width 54 height 13
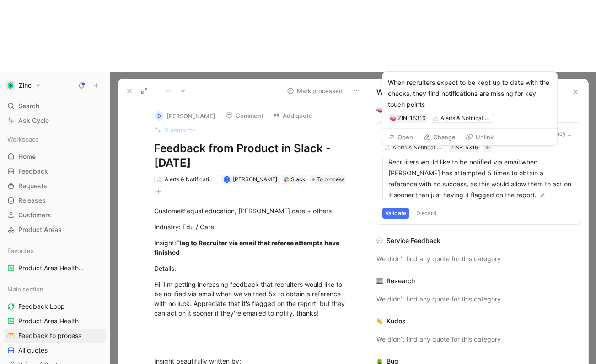
click at [493, 130] on div "When recruiters expect to be kept up to date with the checks, they find notific…" at bounding box center [482, 133] width 179 height 7
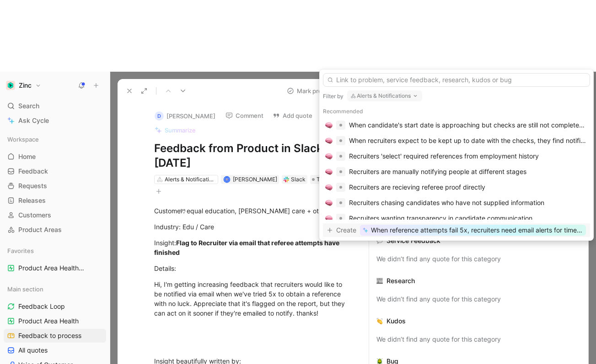
type input "4"
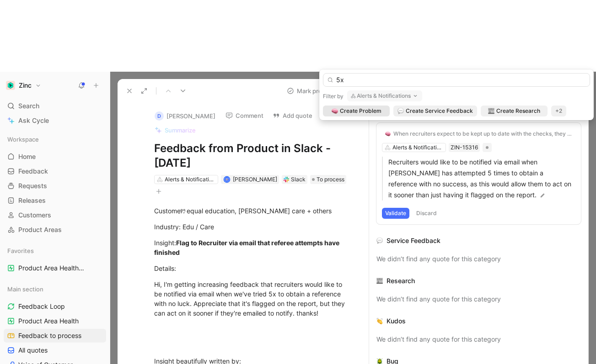
type input "5x"
click at [404, 98] on button "Alerts & Notifications" at bounding box center [384, 96] width 75 height 11
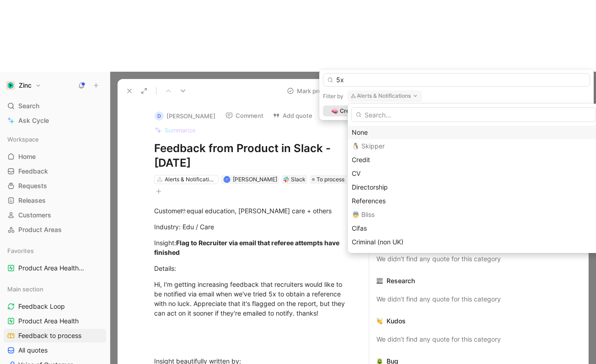
click at [380, 133] on div "None" at bounding box center [474, 132] width 244 height 11
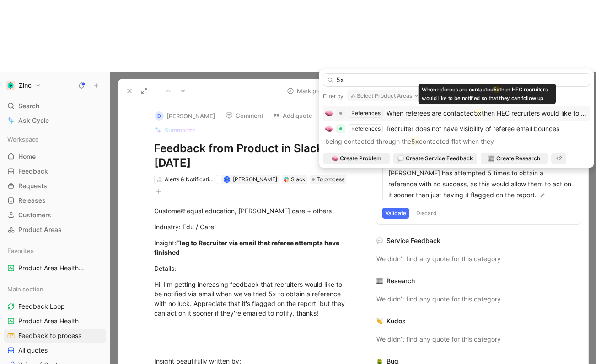
click at [431, 109] on div "When referees are contacted 5x then HEC recruiters would like to be notified so…" at bounding box center [486, 113] width 201 height 11
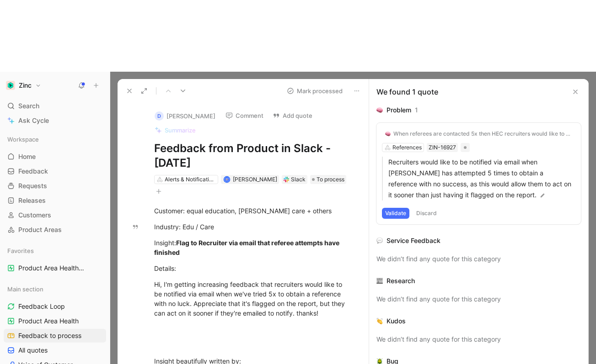
click at [397, 208] on button "Validate" at bounding box center [395, 213] width 27 height 11
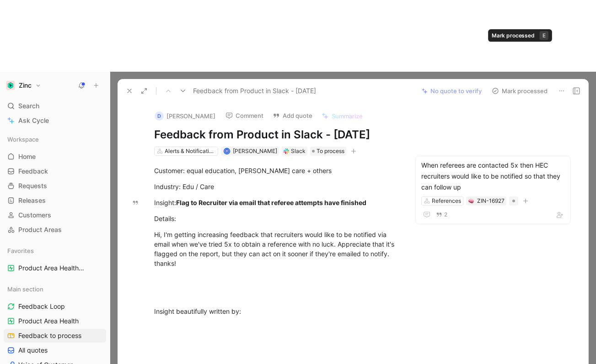
click at [515, 85] on button "Mark processed" at bounding box center [519, 91] width 64 height 13
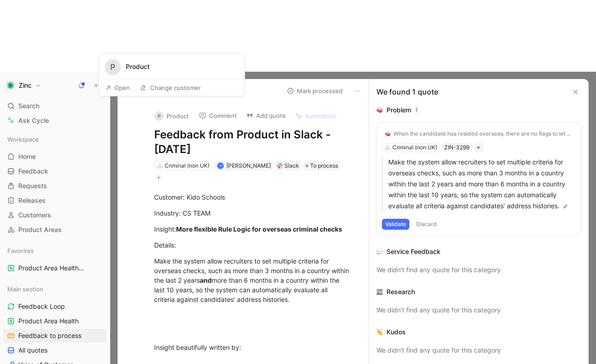
click at [118, 85] on button "Open" at bounding box center [117, 87] width 33 height 13
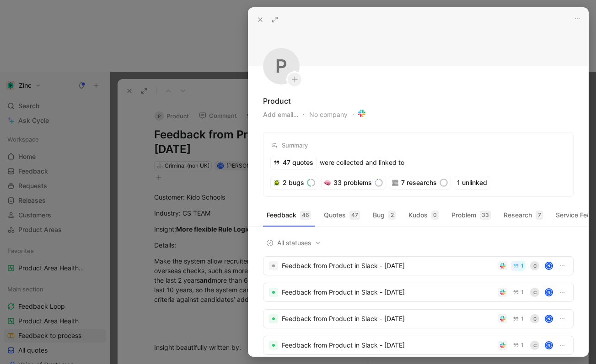
click at [210, 173] on div at bounding box center [298, 182] width 596 height 364
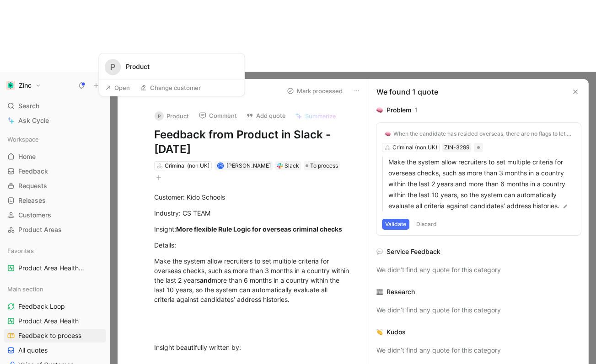
click at [120, 85] on button "Open" at bounding box center [117, 87] width 33 height 13
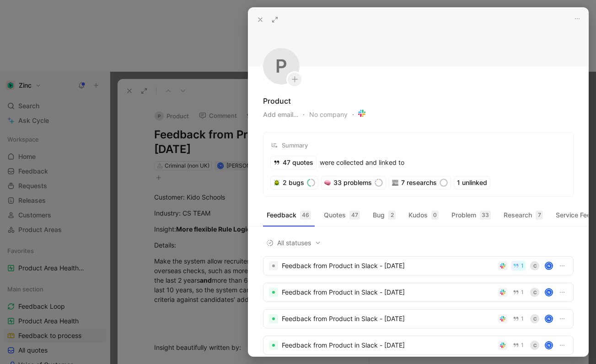
click at [363, 114] on use at bounding box center [361, 113] width 7 height 7
click at [256, 16] on button at bounding box center [260, 19] width 13 height 13
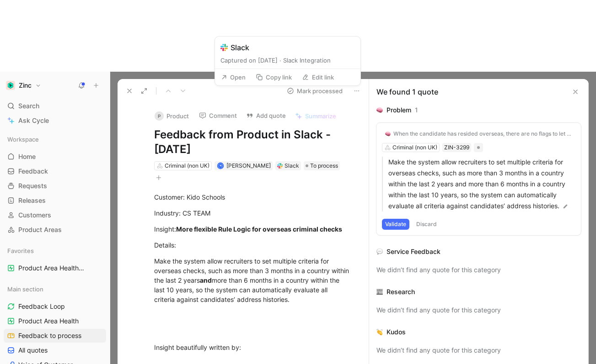
click at [235, 75] on button "Open" at bounding box center [233, 77] width 33 height 13
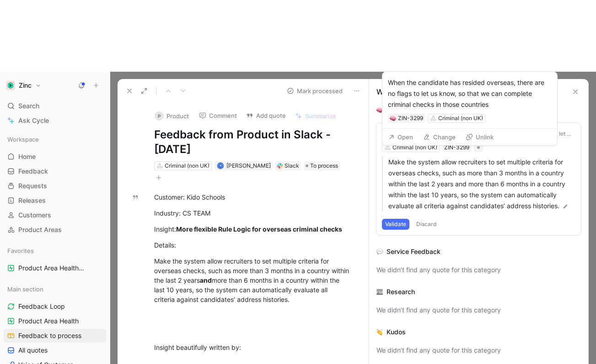
click at [493, 130] on div "When the candidate has resided overseas, there are no flags to let us know, so …" at bounding box center [482, 133] width 179 height 7
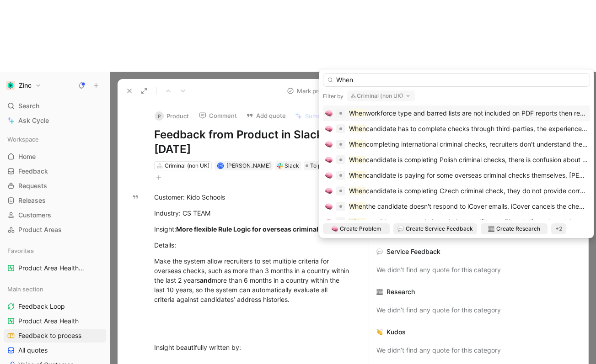
type input "When"
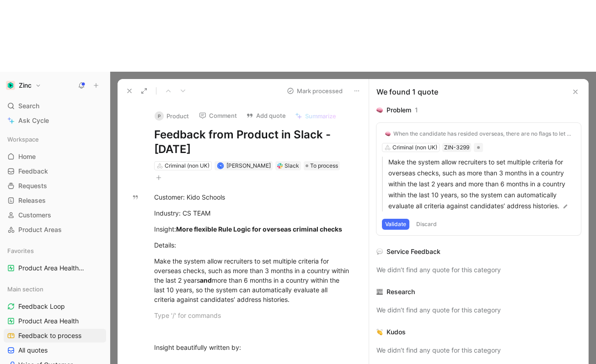
click at [409, 130] on div "When the candidate has resided overseas, there are no flags to let us know, so …" at bounding box center [482, 133] width 179 height 7
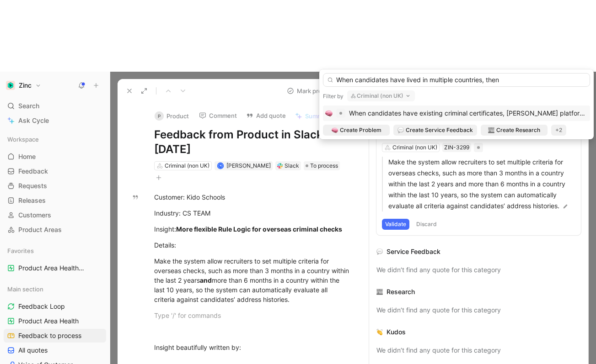
type input "When candidates have lived in multiple countries, then"
drag, startPoint x: 268, startPoint y: 198, endPoint x: 276, endPoint y: 171, distance: 28.5
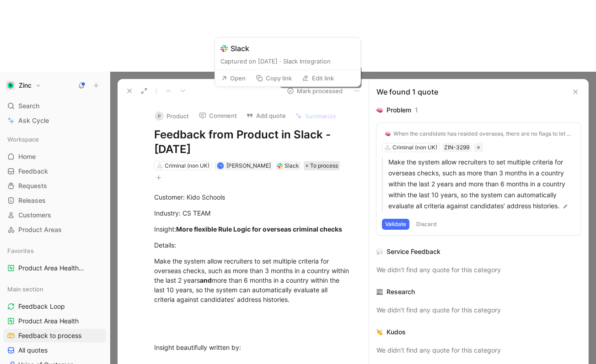
click at [310, 161] on span "To process" at bounding box center [324, 165] width 28 height 9
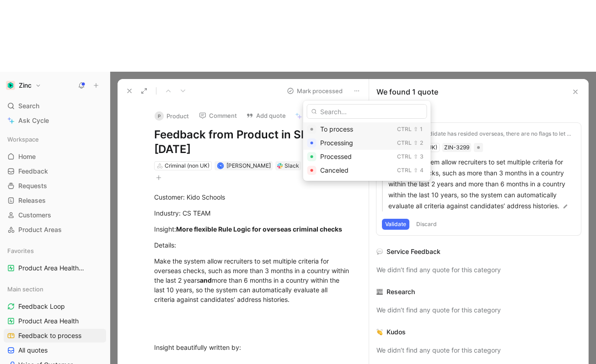
click at [330, 143] on span "Processing" at bounding box center [336, 143] width 33 height 8
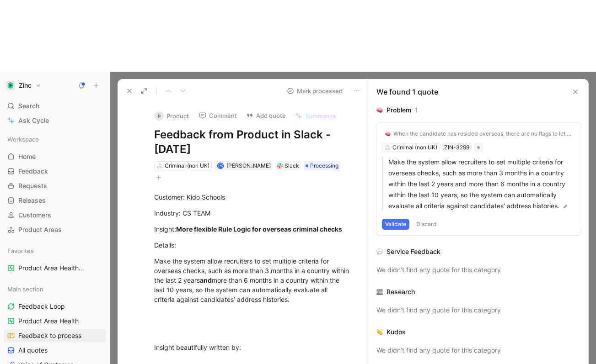
click at [175, 103] on div "P Product Comment Add quote Summarize Feedback from Product in Slack - [DATE] C…" at bounding box center [253, 143] width 232 height 80
click at [173, 109] on button "P Product" at bounding box center [171, 116] width 43 height 14
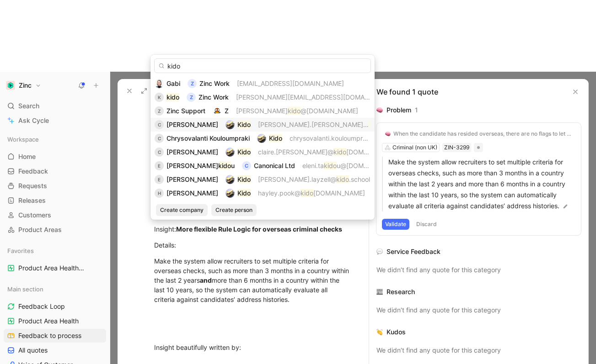
type input "kido"
click at [307, 123] on span "[PERSON_NAME].[PERSON_NAME]@" at bounding box center [313, 125] width 111 height 8
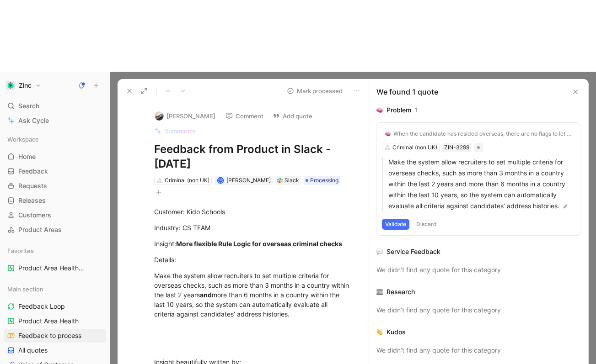
click at [128, 87] on icon at bounding box center [129, 90] width 7 height 7
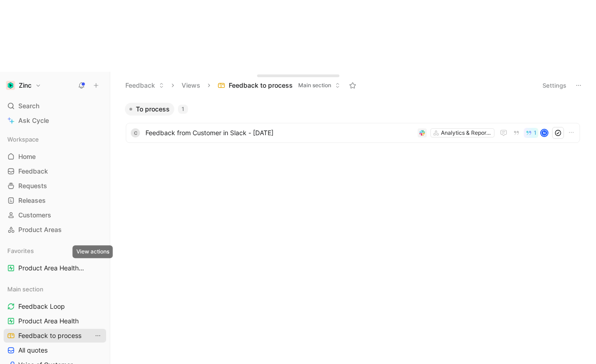
click at [94, 332] on icon "View actions" at bounding box center [97, 335] width 7 height 7
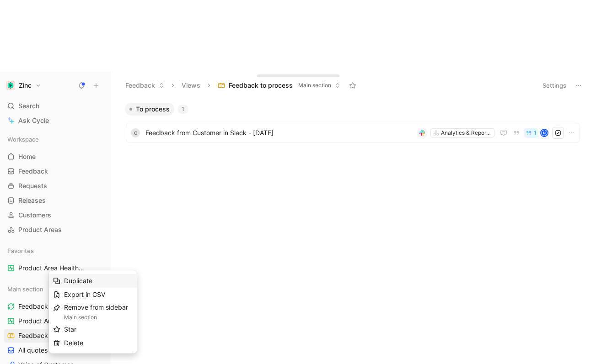
click at [91, 281] on span "Duplicate" at bounding box center [78, 281] width 28 height 8
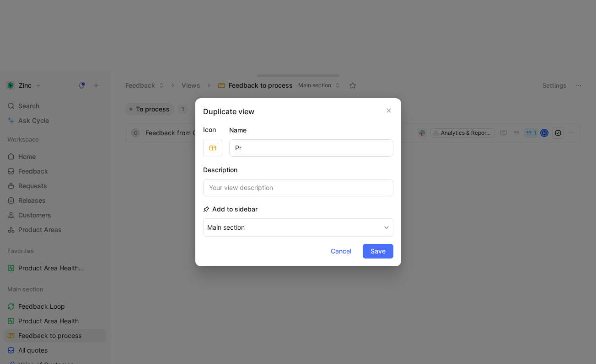
type input "P"
type input "Feedback Pending"
click at [208, 149] on span "button" at bounding box center [212, 147] width 15 height 7
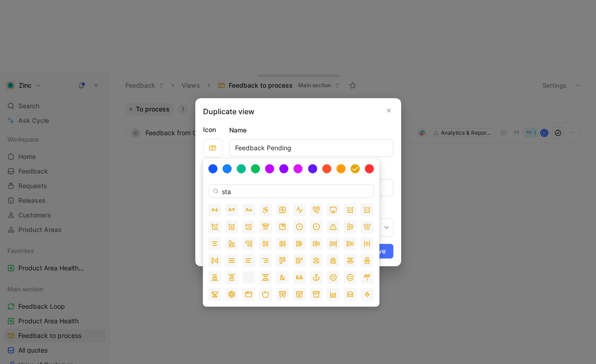
type input "stat"
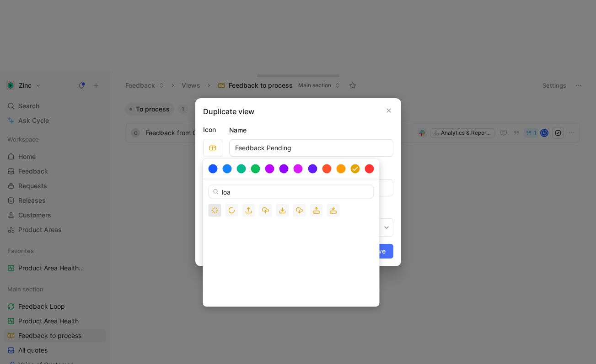
type input "loa"
click at [208, 210] on button "button" at bounding box center [214, 210] width 13 height 13
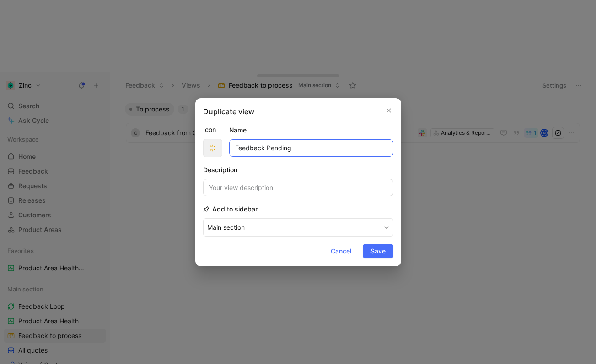
drag, startPoint x: 263, startPoint y: 149, endPoint x: 218, endPoint y: 140, distance: 46.0
click at [218, 141] on div "Icon Name Feedback Pending" at bounding box center [298, 140] width 190 height 33
type input "Response Pending"
click at [212, 152] on button "button" at bounding box center [212, 148] width 19 height 18
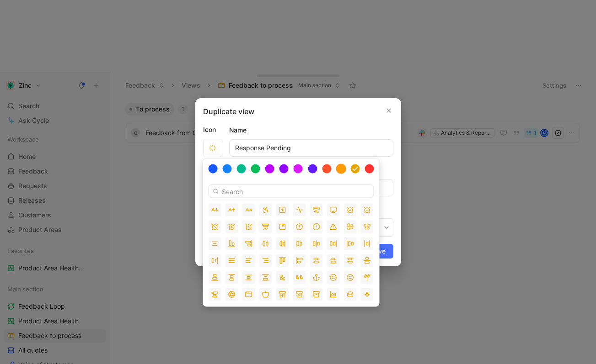
click at [343, 170] on div at bounding box center [341, 169] width 10 height 10
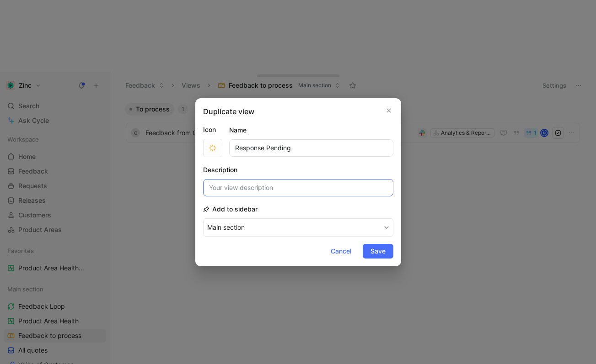
click at [286, 187] on input at bounding box center [298, 187] width 190 height 17
type input "R"
type input "T"
type input "I"
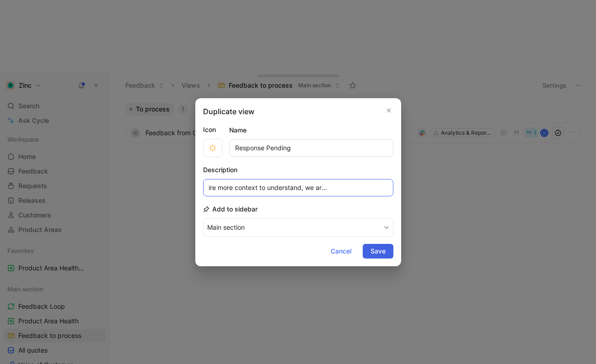
type input "Scenarios that require more context to understand, we are awaiting information"
click at [373, 249] on span "Save" at bounding box center [377, 251] width 15 height 11
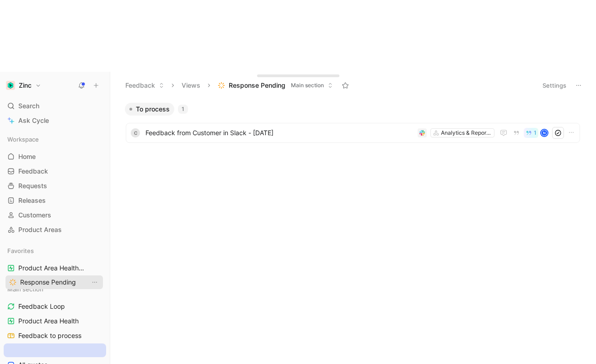
drag, startPoint x: 42, startPoint y: 232, endPoint x: 44, endPoint y: 279, distance: 47.6
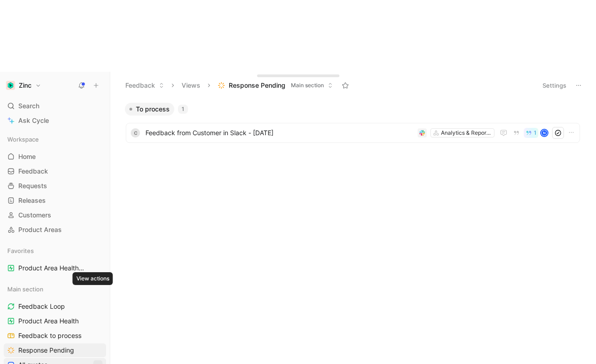
click at [94, 357] on icon "View actions" at bounding box center [97, 365] width 7 height 7
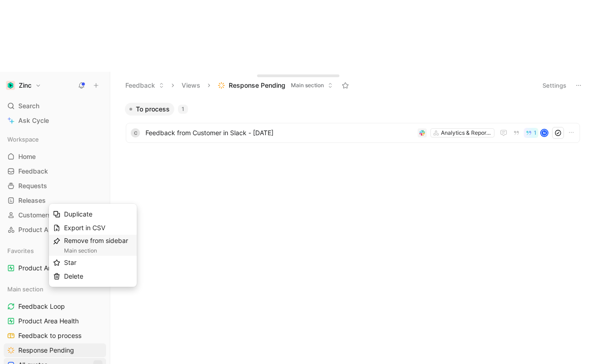
click at [102, 245] on div "Remove from sidebar Main section" at bounding box center [98, 245] width 69 height 20
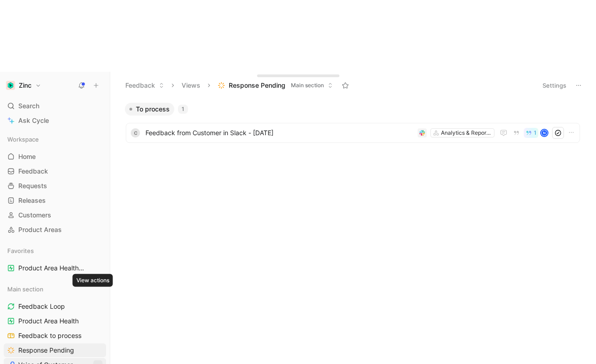
click at [94, 357] on icon "View actions" at bounding box center [97, 365] width 7 height 7
click at [28, 357] on span "Voice of Customer" at bounding box center [45, 365] width 54 height 9
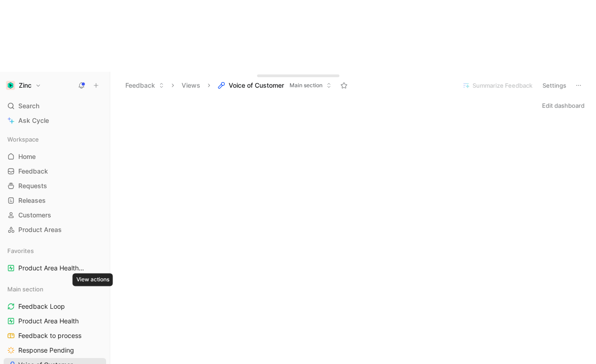
click at [94, 357] on icon "View actions" at bounding box center [97, 365] width 7 height 7
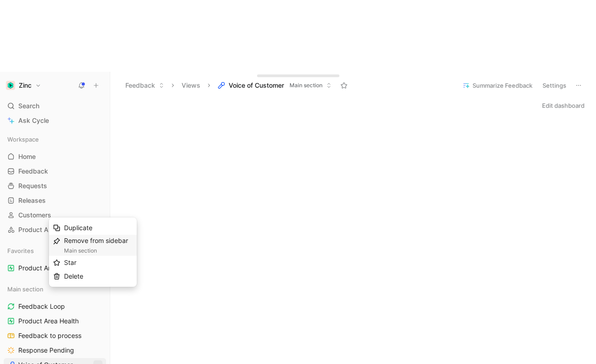
click at [89, 237] on div "Remove from sidebar Main section" at bounding box center [98, 245] width 69 height 20
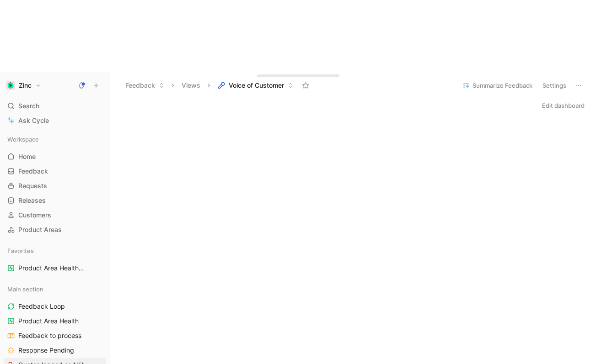
click at [48, 357] on span "Quotes logged as N/A" at bounding box center [51, 365] width 66 height 9
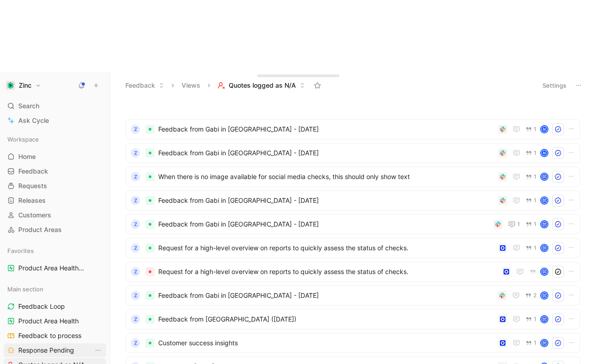
click at [49, 346] on span "Response Pending" at bounding box center [46, 350] width 56 height 9
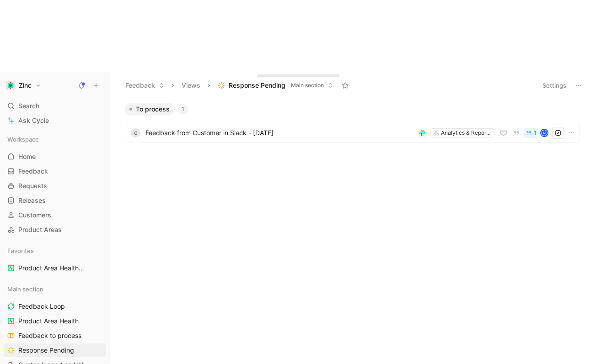
click at [550, 79] on button "Settings" at bounding box center [554, 85] width 32 height 13
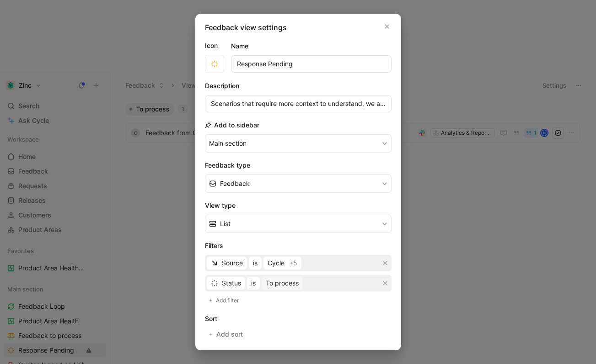
scroll to position [2, 0]
click at [279, 283] on span "To process" at bounding box center [282, 282] width 33 height 11
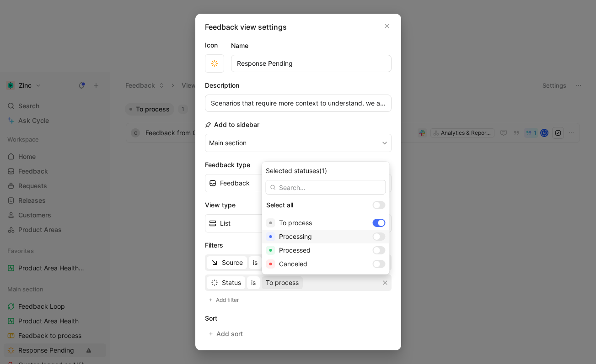
click at [373, 237] on div at bounding box center [376, 237] width 6 height 6
click at [378, 221] on div at bounding box center [381, 223] width 6 height 6
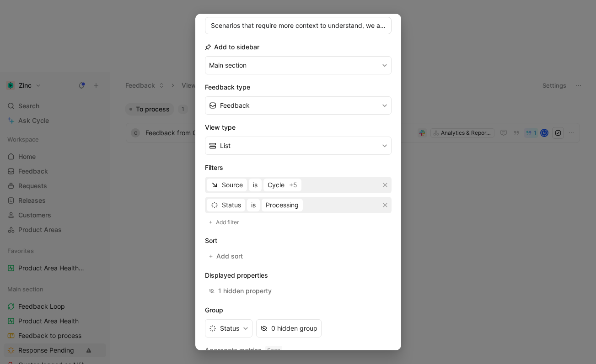
scroll to position [115, 0]
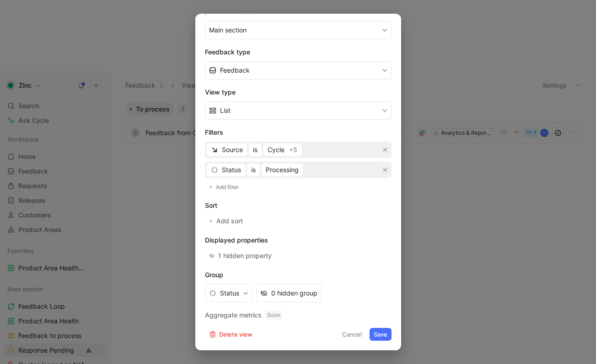
click at [381, 335] on button "Save" at bounding box center [380, 334] width 22 height 13
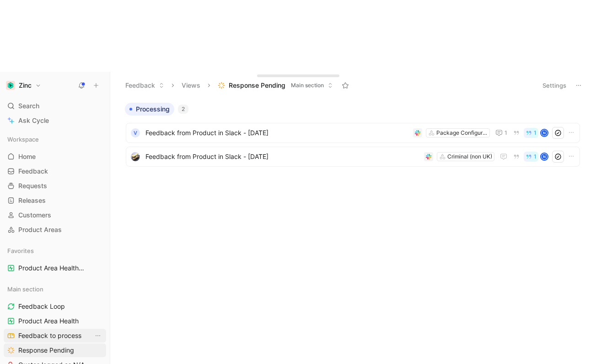
click at [60, 331] on span "Feedback to process" at bounding box center [49, 335] width 63 height 9
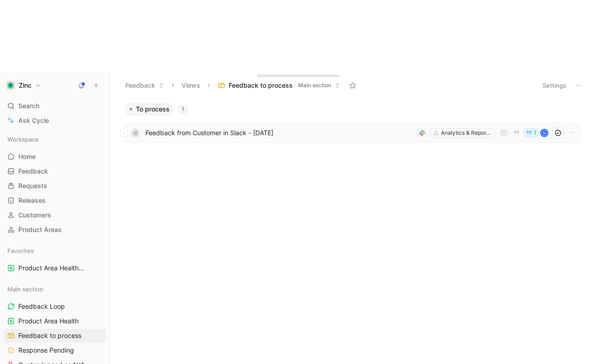
click at [248, 128] on span "Feedback from Customer in Slack - [DATE]" at bounding box center [279, 133] width 268 height 11
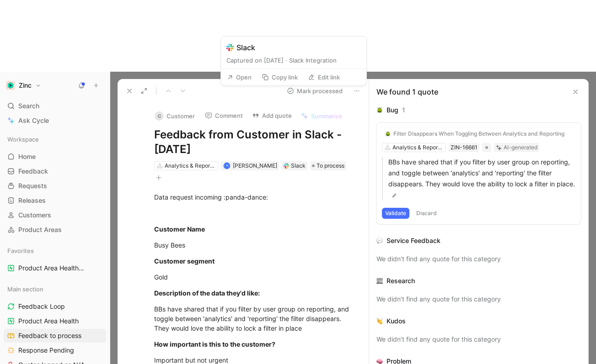
click at [244, 75] on button "Open" at bounding box center [239, 77] width 33 height 13
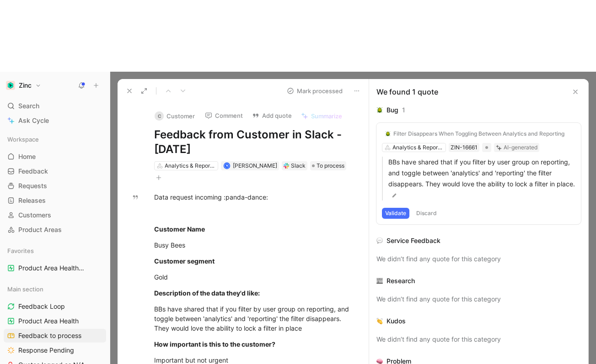
click at [470, 130] on div "Filter Disappears When Toggling Between Analytics and Reporting" at bounding box center [478, 133] width 171 height 7
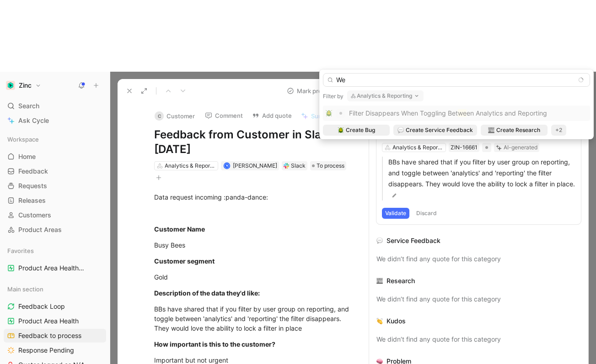
type input "W"
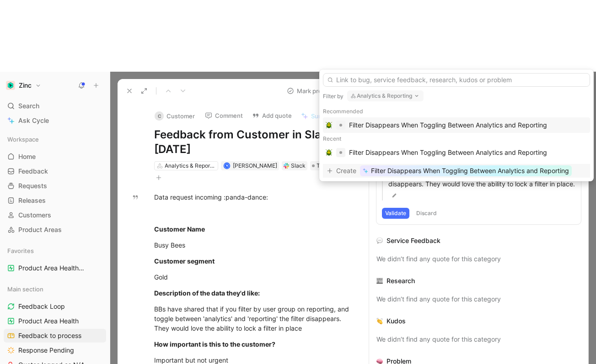
click at [479, 170] on span "Filter Disappears When Toggling Between Analytics and Reporting" at bounding box center [470, 170] width 198 height 11
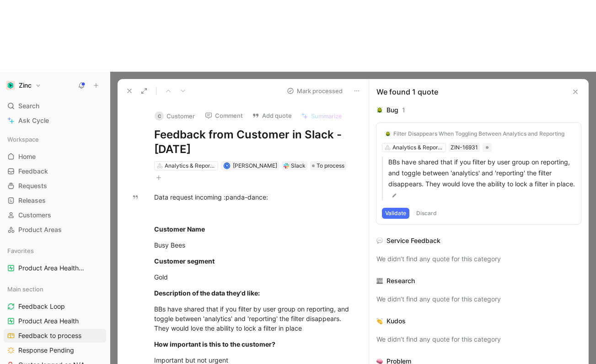
click at [387, 131] on img at bounding box center [387, 133] width 5 height 5
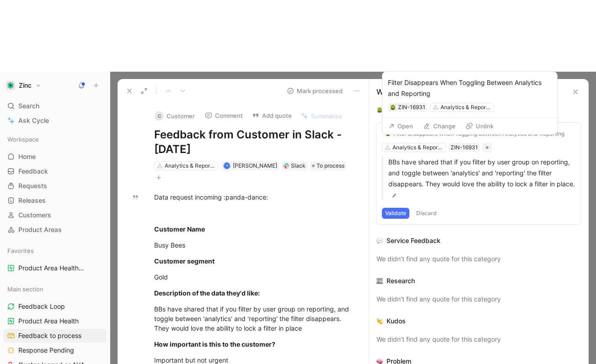
click at [435, 126] on button "Change" at bounding box center [439, 126] width 41 height 13
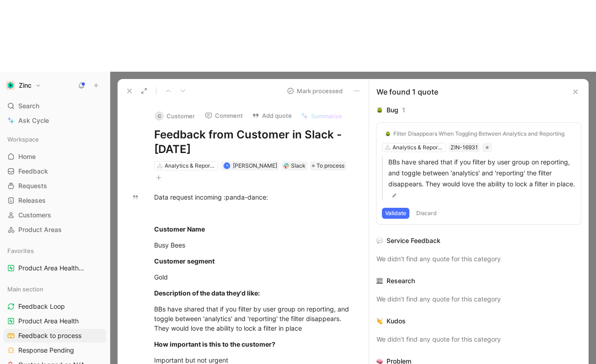
click at [394, 208] on button "Validate" at bounding box center [395, 213] width 27 height 11
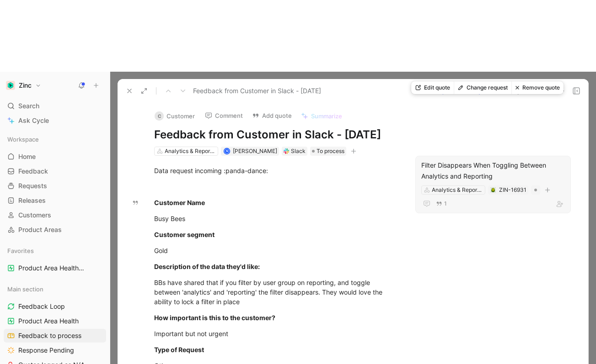
click at [519, 160] on div "Filter Disappears When Toggling Between Analytics and Reporting" at bounding box center [493, 171] width 144 height 22
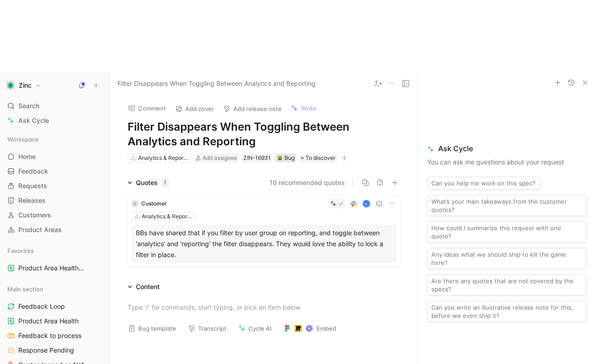
click at [285, 154] on div "Bug" at bounding box center [285, 158] width 17 height 9
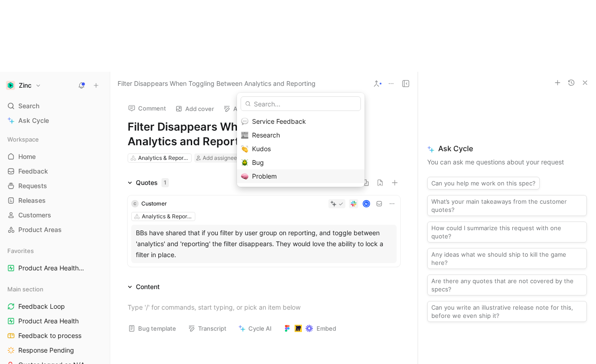
click at [271, 179] on span "Problem" at bounding box center [264, 176] width 25 height 8
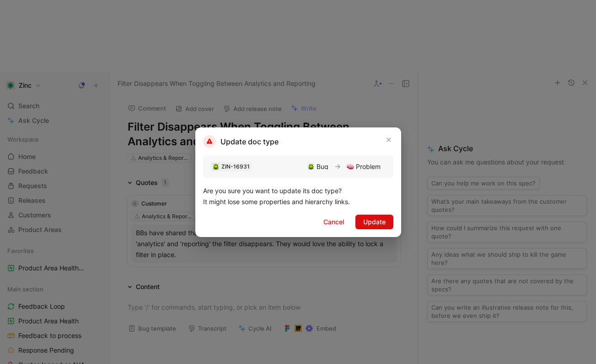
click at [361, 218] on button "Update" at bounding box center [374, 222] width 38 height 15
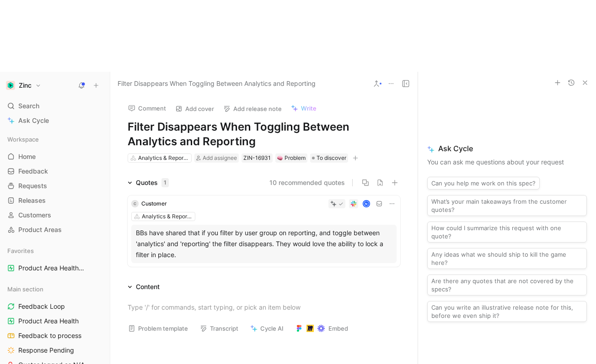
drag, startPoint x: 196, startPoint y: 67, endPoint x: 173, endPoint y: 61, distance: 23.1
click at [196, 120] on h1 "Filter Disappears When Toggling Between Analytics and Reporting" at bounding box center [264, 134] width 272 height 29
click at [130, 120] on h1 "Filter Disappears When Toggling Between Analytics and Reporting" at bounding box center [264, 134] width 272 height 29
drag, startPoint x: 252, startPoint y: 55, endPoint x: 95, endPoint y: 48, distance: 157.4
click at [95, 72] on div "Zinc Search ⌘ K Ask Cycle Workspace Home G then H Feedback G then F Requests G …" at bounding box center [298, 254] width 596 height 364
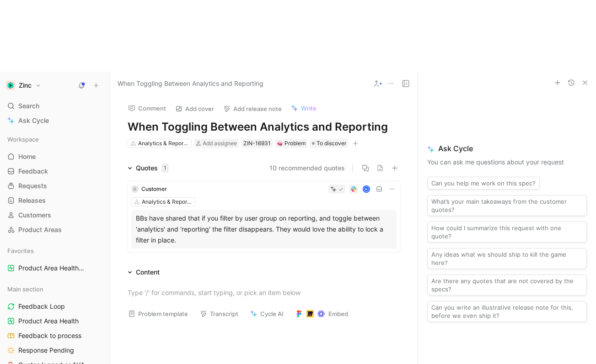
click at [390, 120] on h1 "When Toggling Between Analytics and Reporting" at bounding box center [264, 127] width 272 height 15
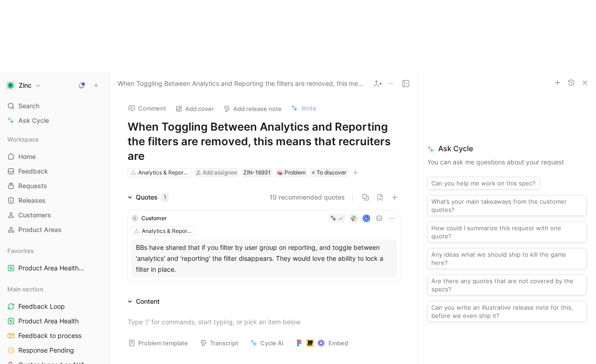
click at [164, 120] on h1 "When Toggling Between Analytics and Reporting the filters are removed, this mea…" at bounding box center [264, 142] width 272 height 44
click at [209, 120] on h1 "When toggling Between Analytics and Reporting the filters are removed, this mea…" at bounding box center [264, 142] width 272 height 44
drag, startPoint x: 261, startPoint y: 54, endPoint x: 255, endPoint y: 55, distance: 6.1
click at [255, 120] on h1 "When toggling between Analytics and Reporting the filters are removed, this mea…" at bounding box center [264, 142] width 272 height 44
click at [329, 120] on h1 "When toggling betweenanalytics and Reporting the filters are removed, this mean…" at bounding box center [264, 142] width 272 height 44
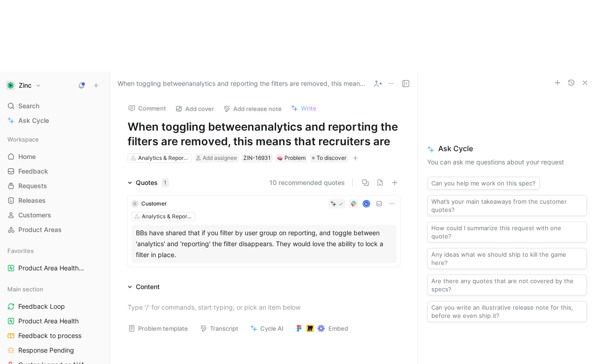
click at [202, 120] on h1 "When toggling betweenanalytics and reporting the filters are removed, this mean…" at bounding box center [264, 134] width 272 height 29
click at [253, 120] on h1 "When toggling betweenanalytics and reporting the filters are removed, this mean…" at bounding box center [264, 134] width 272 height 29
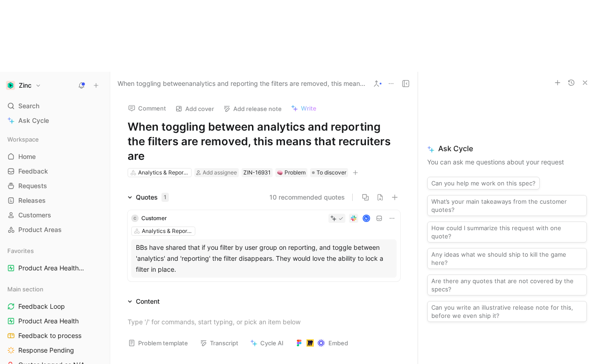
click at [224, 120] on h1 "When toggling between analytics and reporting the filters are removed, this mea…" at bounding box center [264, 142] width 272 height 44
click at [195, 120] on h1 "When toggling between analytics and reporting the filters are removed, this mea…" at bounding box center [264, 142] width 272 height 44
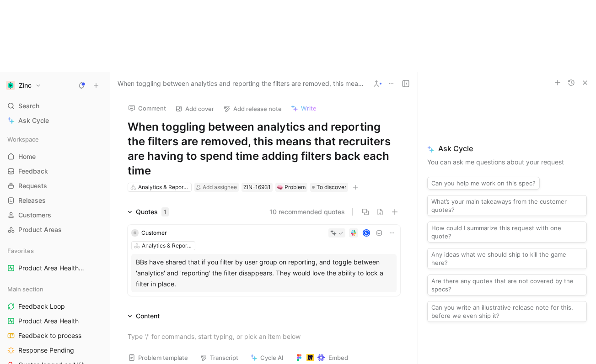
click at [342, 120] on h1 "When toggling between analytics and reporting the filters are removed, this mea…" at bounding box center [264, 149] width 272 height 59
click at [190, 257] on div "BBs have shared that if you filter by user group on reporting, and toggle betwe…" at bounding box center [264, 273] width 256 height 33
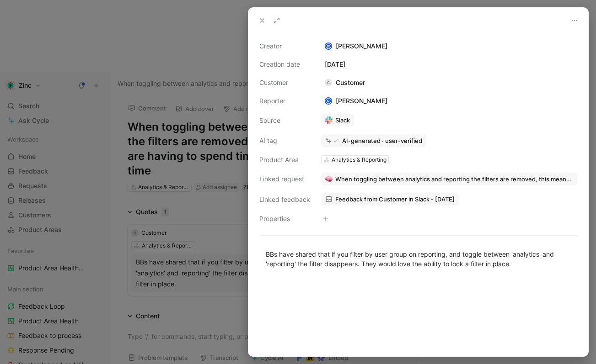
click at [392, 196] on span "Feedback from Customer in Slack - [DATE]" at bounding box center [394, 199] width 119 height 8
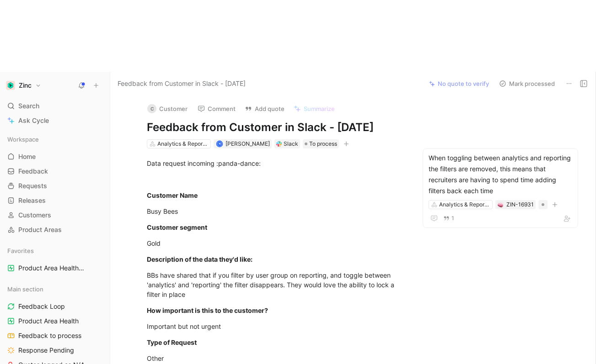
click at [165, 102] on button "C Customer" at bounding box center [167, 109] width 48 height 14
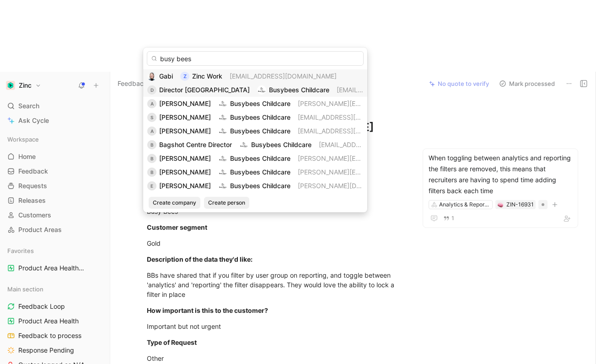
type input "busy bees"
click at [326, 90] on div "D Director [GEOGRAPHIC_DATA] Busybees Childcare [EMAIL_ADDRESS][DOMAIN_NAME]" at bounding box center [255, 90] width 216 height 11
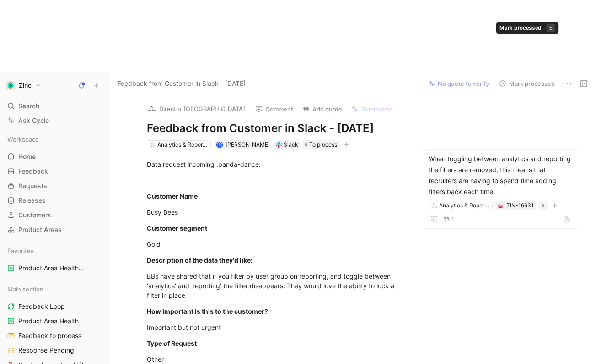
click at [522, 77] on button "Mark processed" at bounding box center [527, 83] width 64 height 13
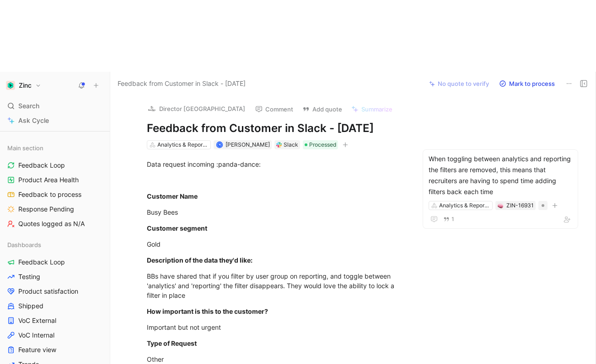
scroll to position [141, 0]
click at [46, 190] on span "Feedback to process" at bounding box center [49, 194] width 63 height 9
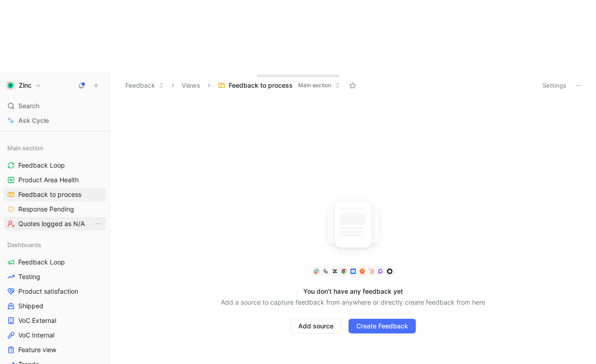
click at [57, 219] on span "Quotes logged as N/A" at bounding box center [51, 223] width 66 height 9
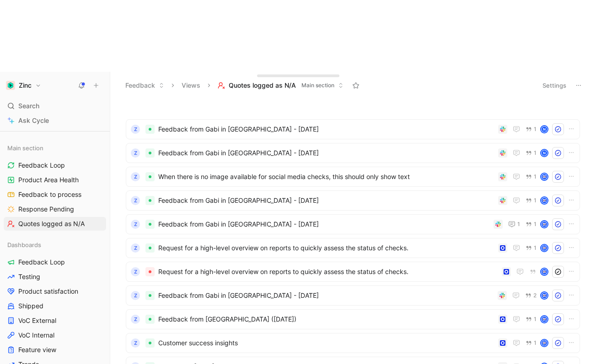
scroll to position [20, 0]
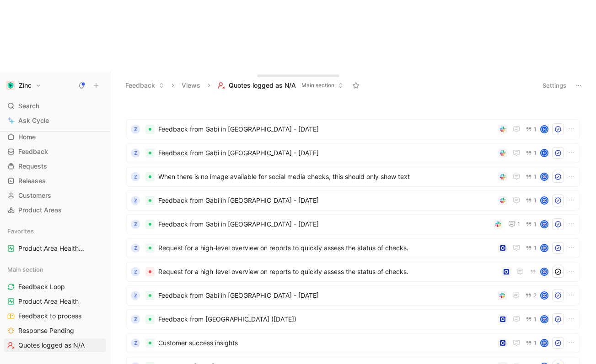
drag, startPoint x: 26, startPoint y: 284, endPoint x: 53, endPoint y: 281, distance: 28.0
click at [26, 284] on div "Main section Feedback Loop Product Area Health Feedback to process Response Pen…" at bounding box center [55, 311] width 102 height 97
click at [35, 309] on link "Feedback to process" at bounding box center [55, 316] width 102 height 14
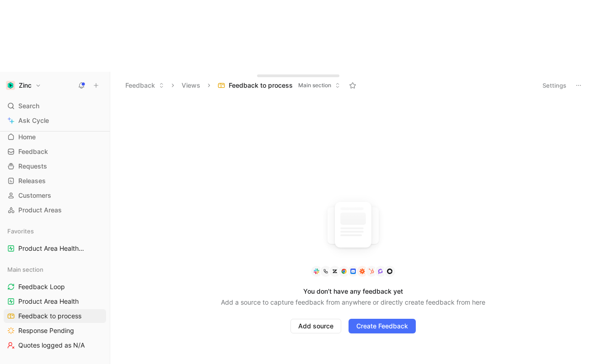
click at [277, 202] on div "You don’t have any feedback yet Add a source to capture feedback from anywhere …" at bounding box center [353, 268] width 264 height 132
click at [64, 341] on span "Quotes logged as N/A" at bounding box center [51, 345] width 66 height 9
